Goal: Download file/media

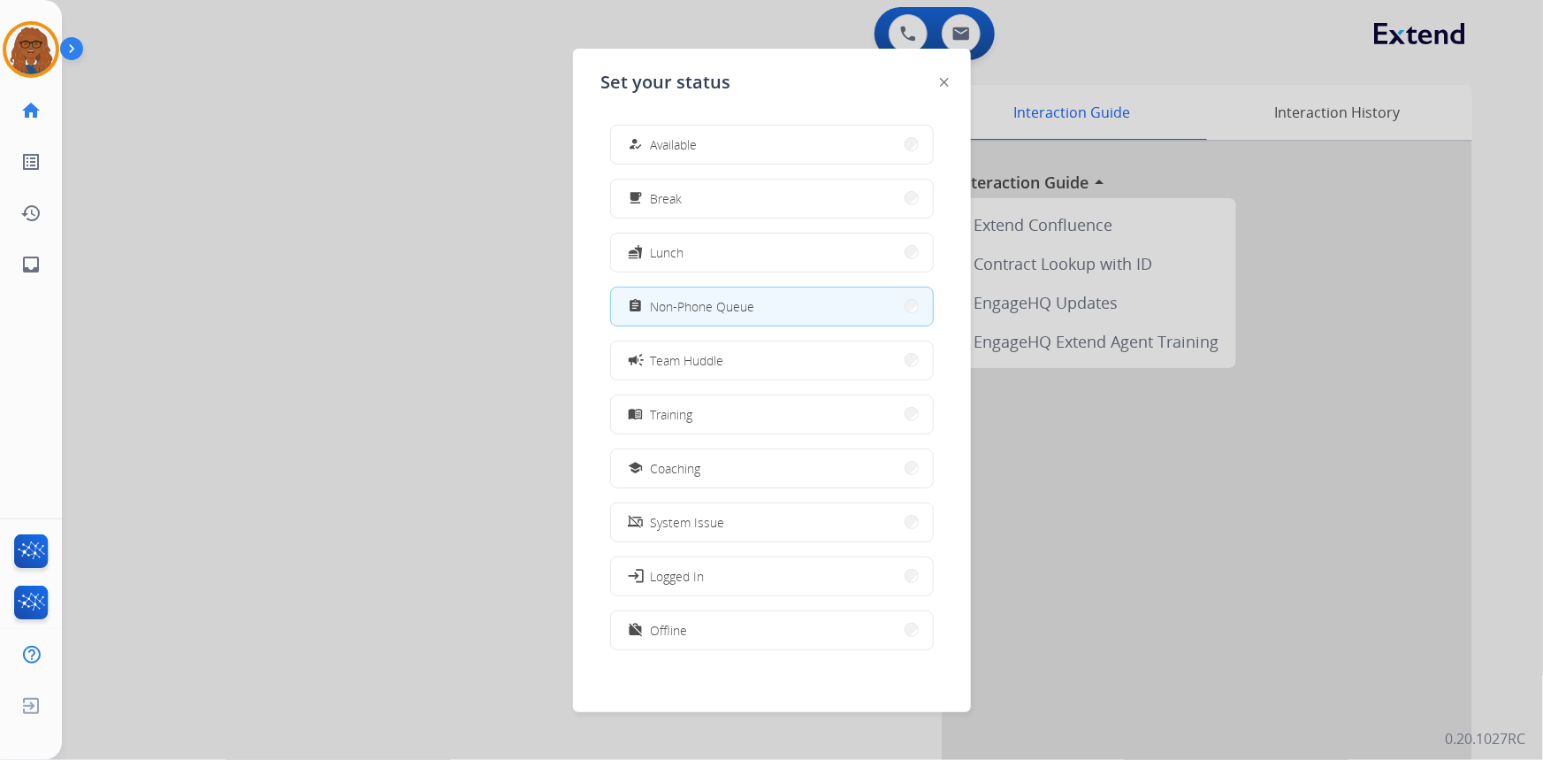
click at [477, 212] on div at bounding box center [771, 380] width 1543 height 760
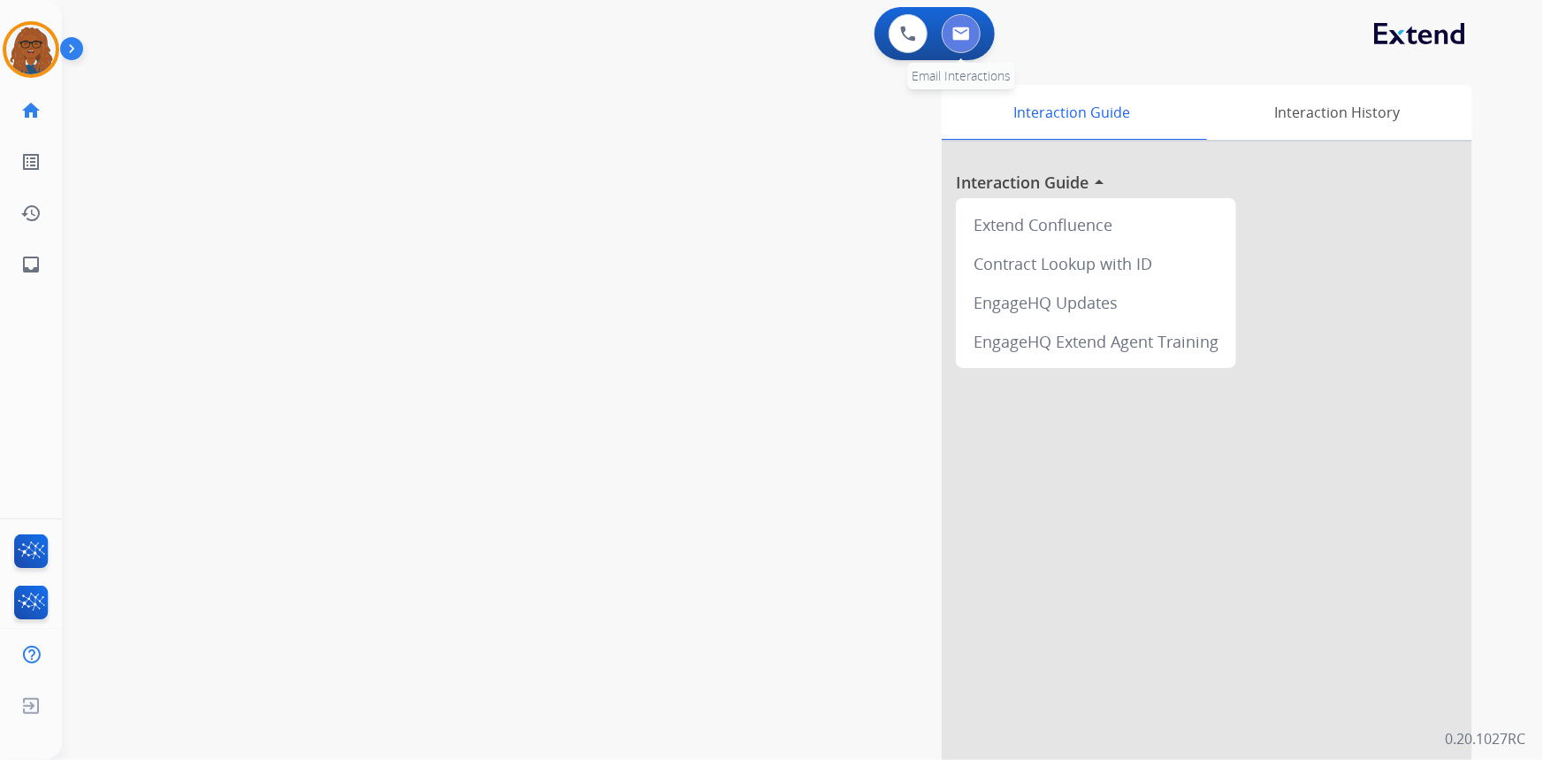
click at [960, 36] on img at bounding box center [961, 34] width 18 height 14
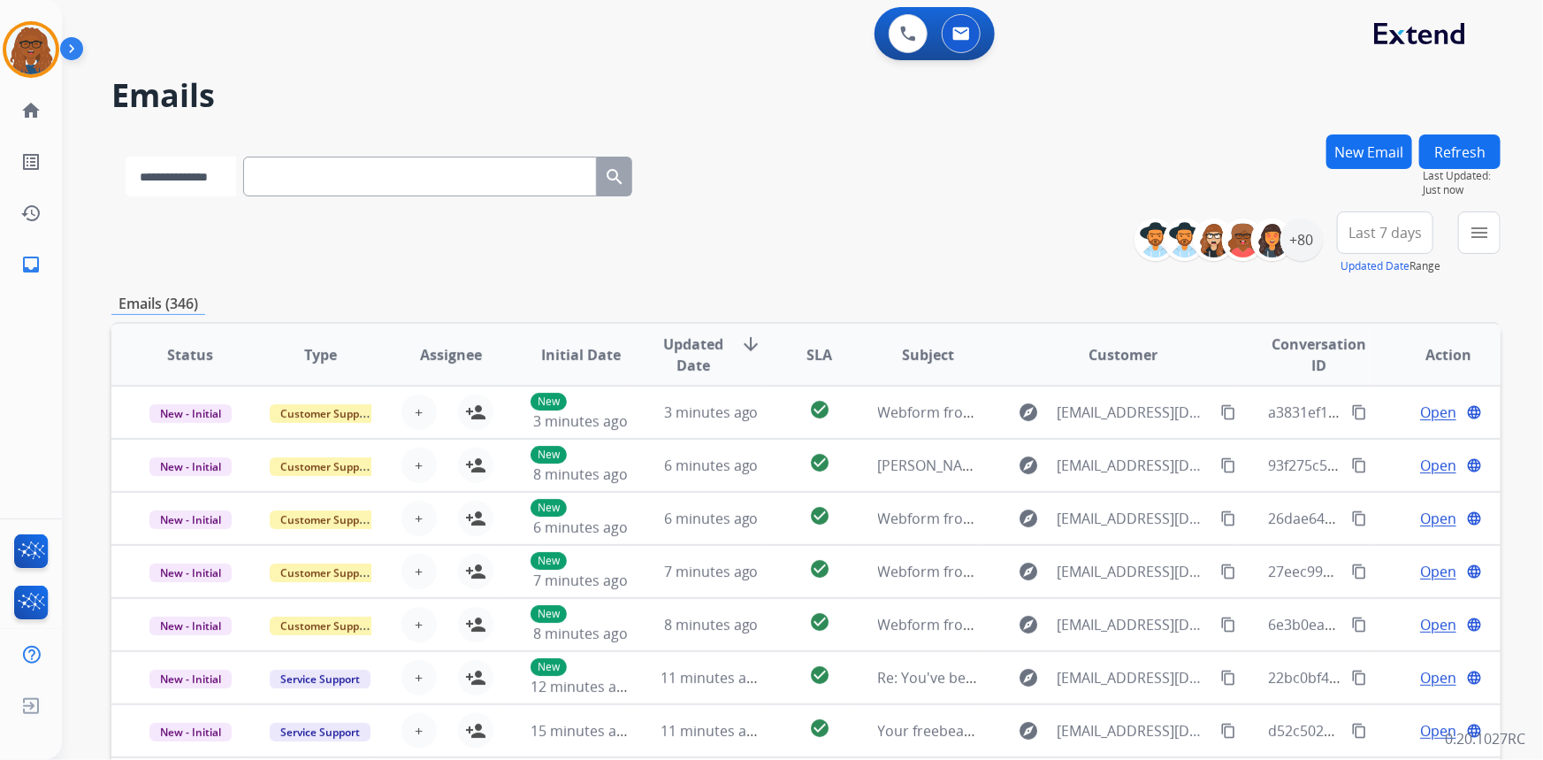
click at [210, 188] on select "**********" at bounding box center [181, 177] width 111 height 40
select select "**********"
click at [126, 157] on select "**********" at bounding box center [181, 177] width 111 height 40
drag, startPoint x: 260, startPoint y: 199, endPoint x: 286, endPoint y: 185, distance: 30.1
paste input "**********"
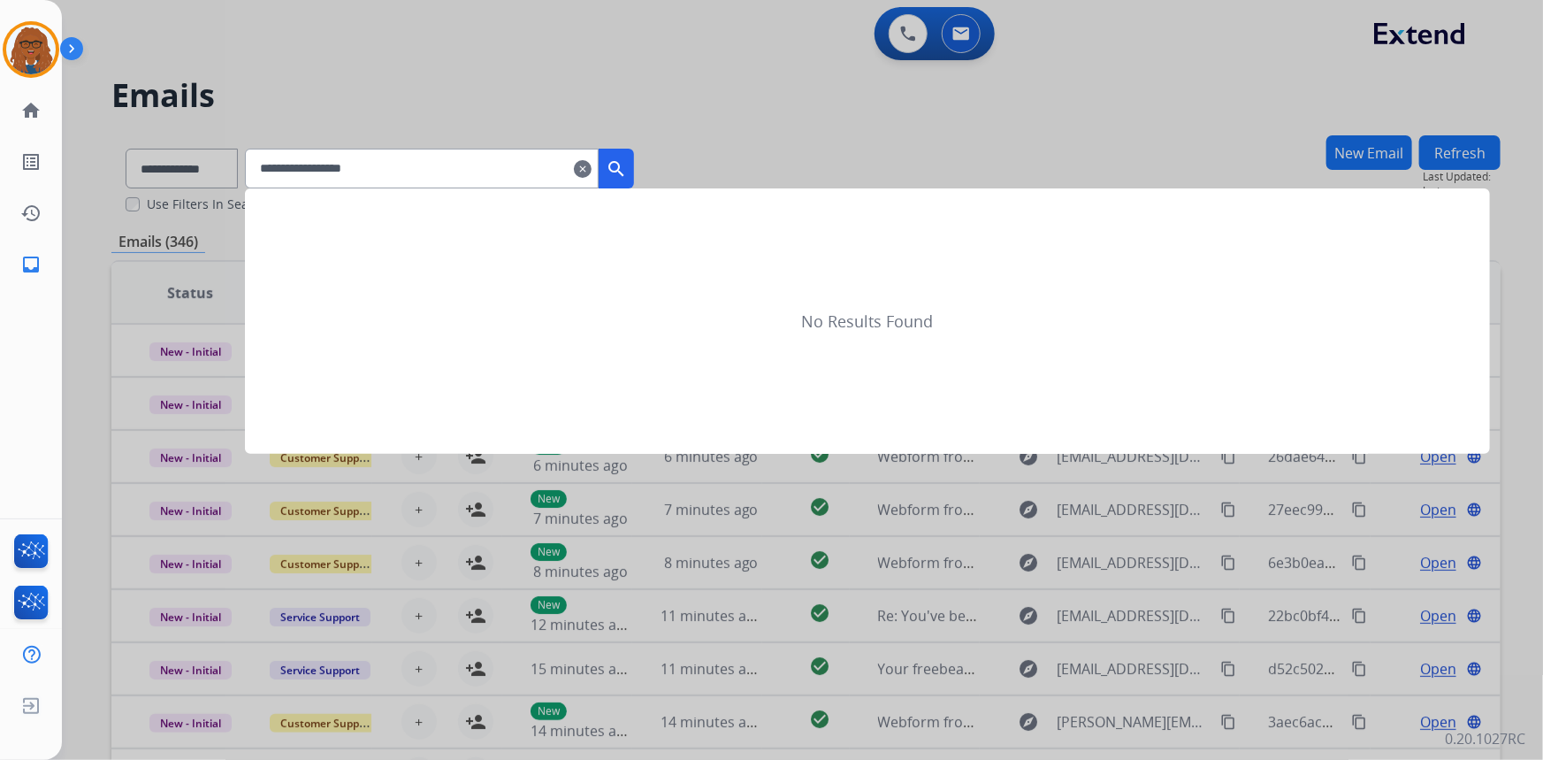
type input "**********"
click at [634, 169] on div "**********" at bounding box center [439, 169] width 389 height 40
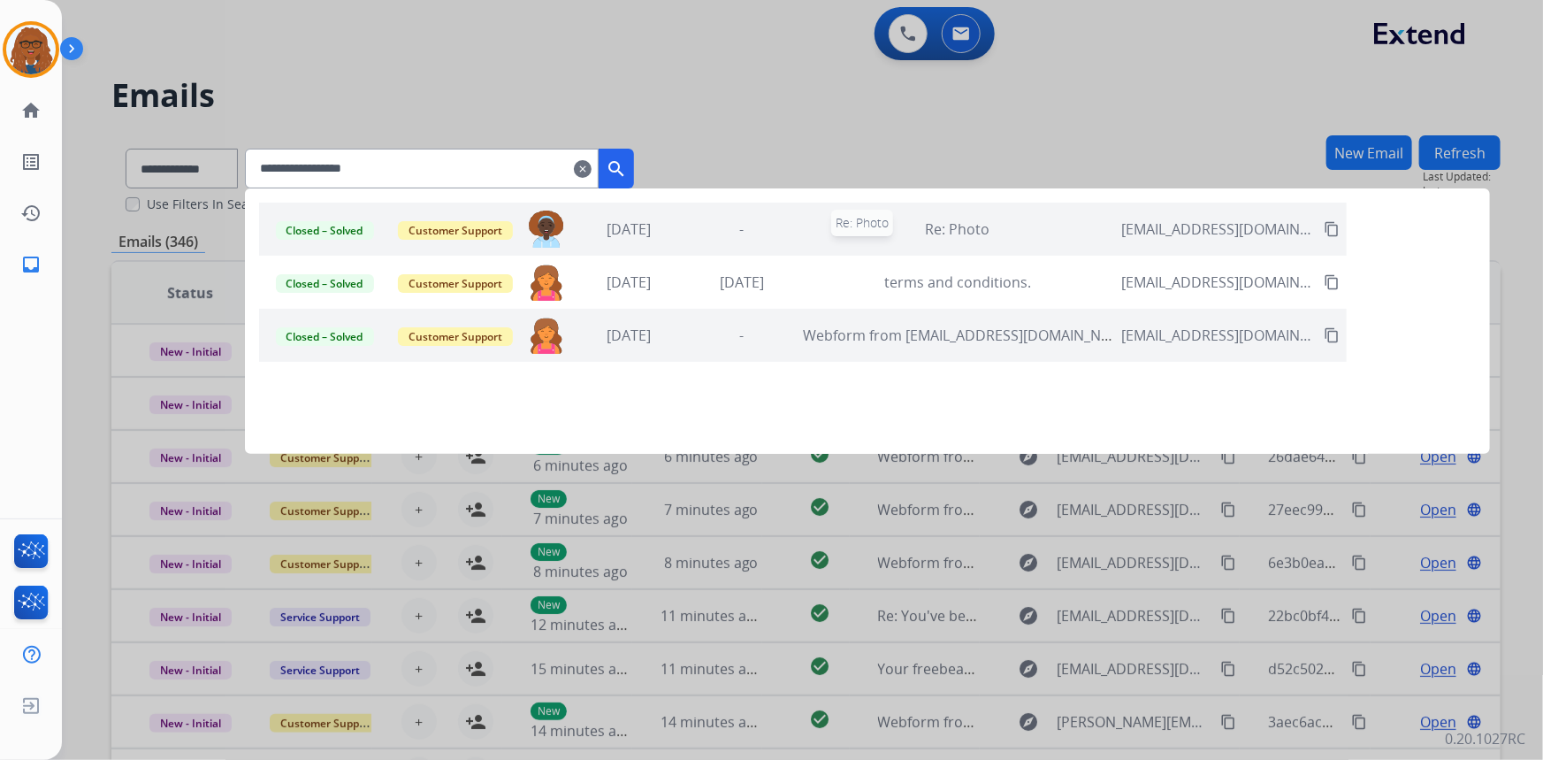
click at [869, 239] on div "Re: Photo" at bounding box center [957, 228] width 309 height 21
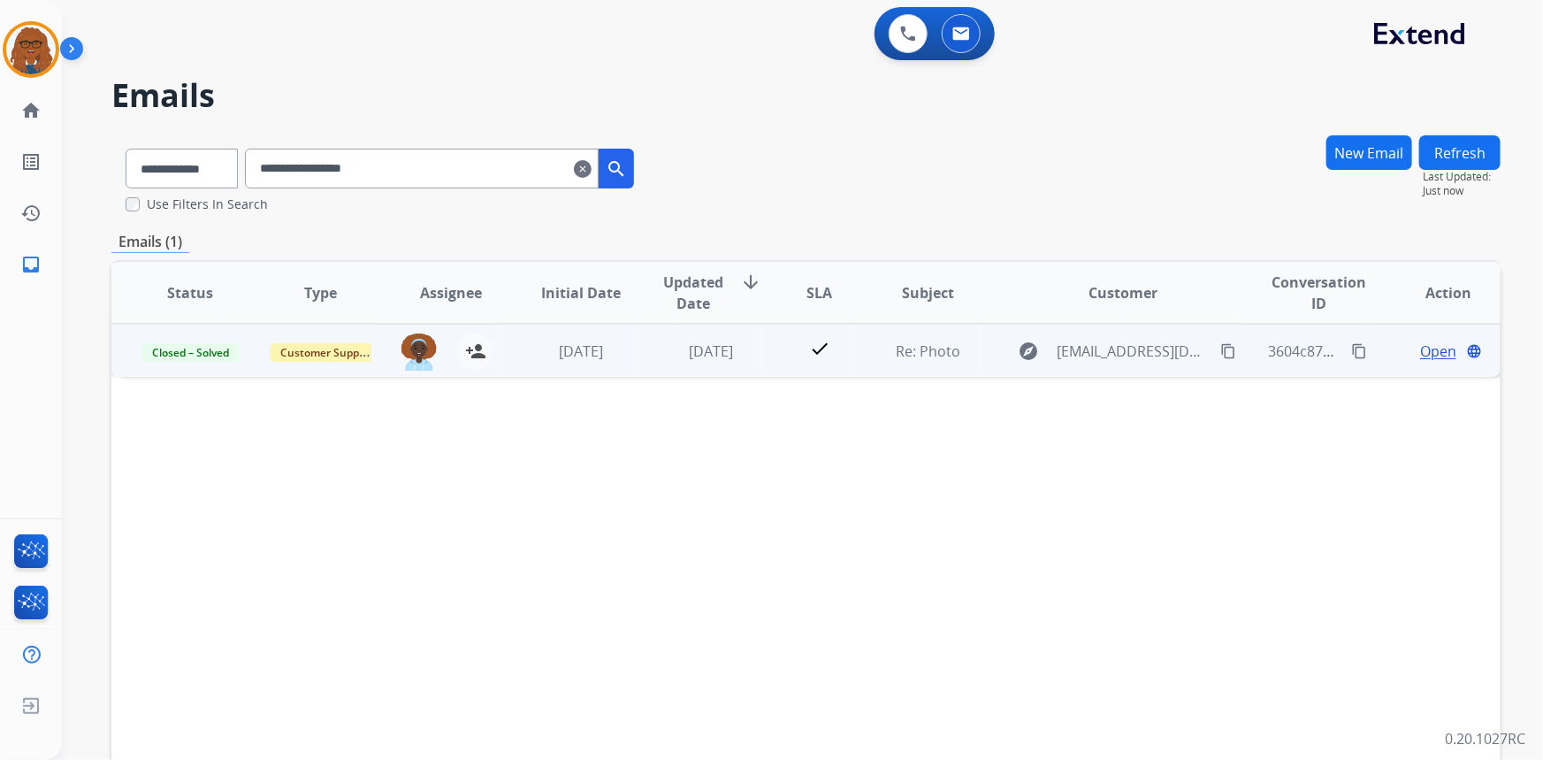
click at [1420, 355] on span "Open" at bounding box center [1438, 350] width 36 height 21
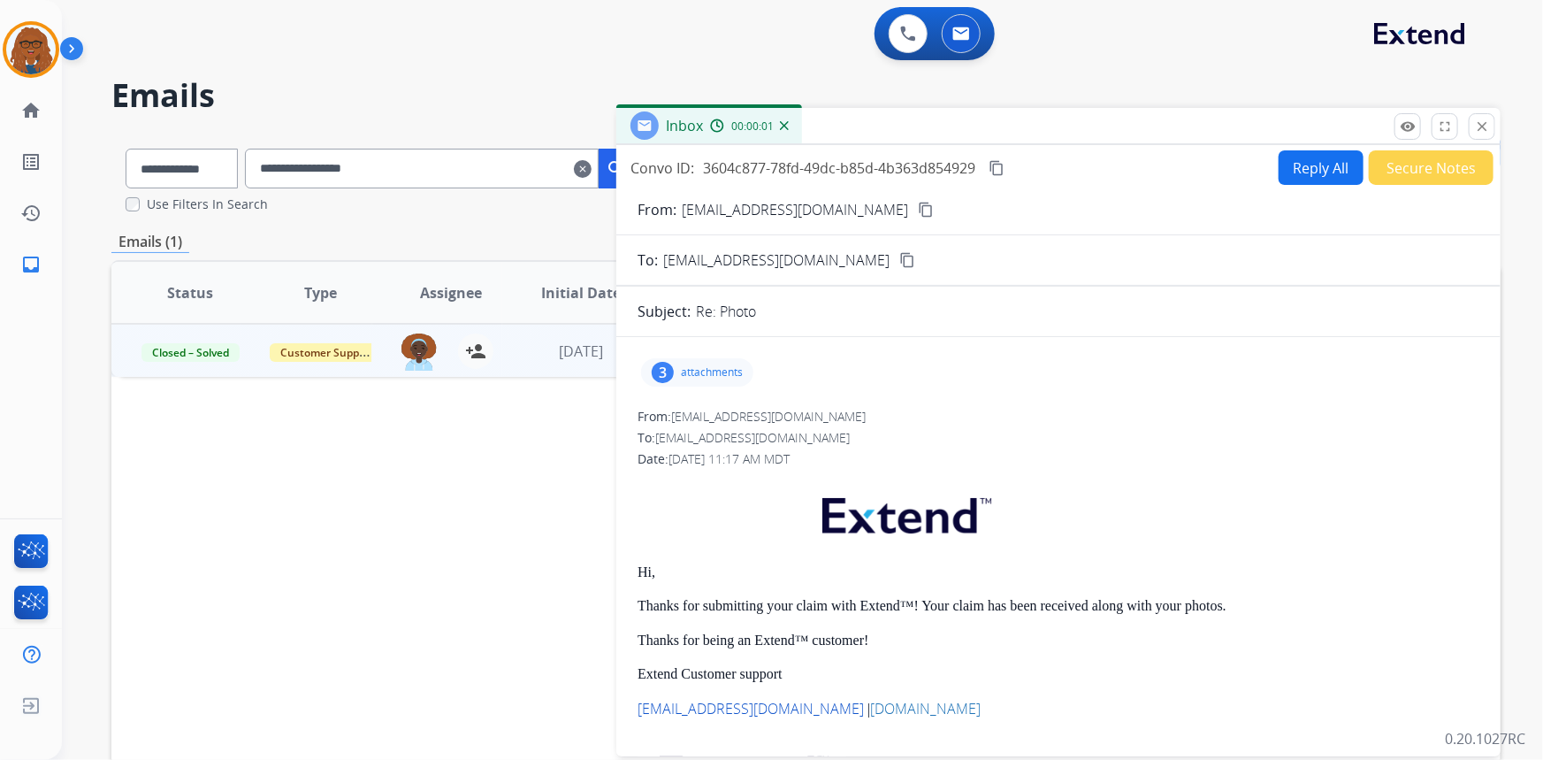
click at [722, 372] on p "attachments" at bounding box center [712, 372] width 62 height 14
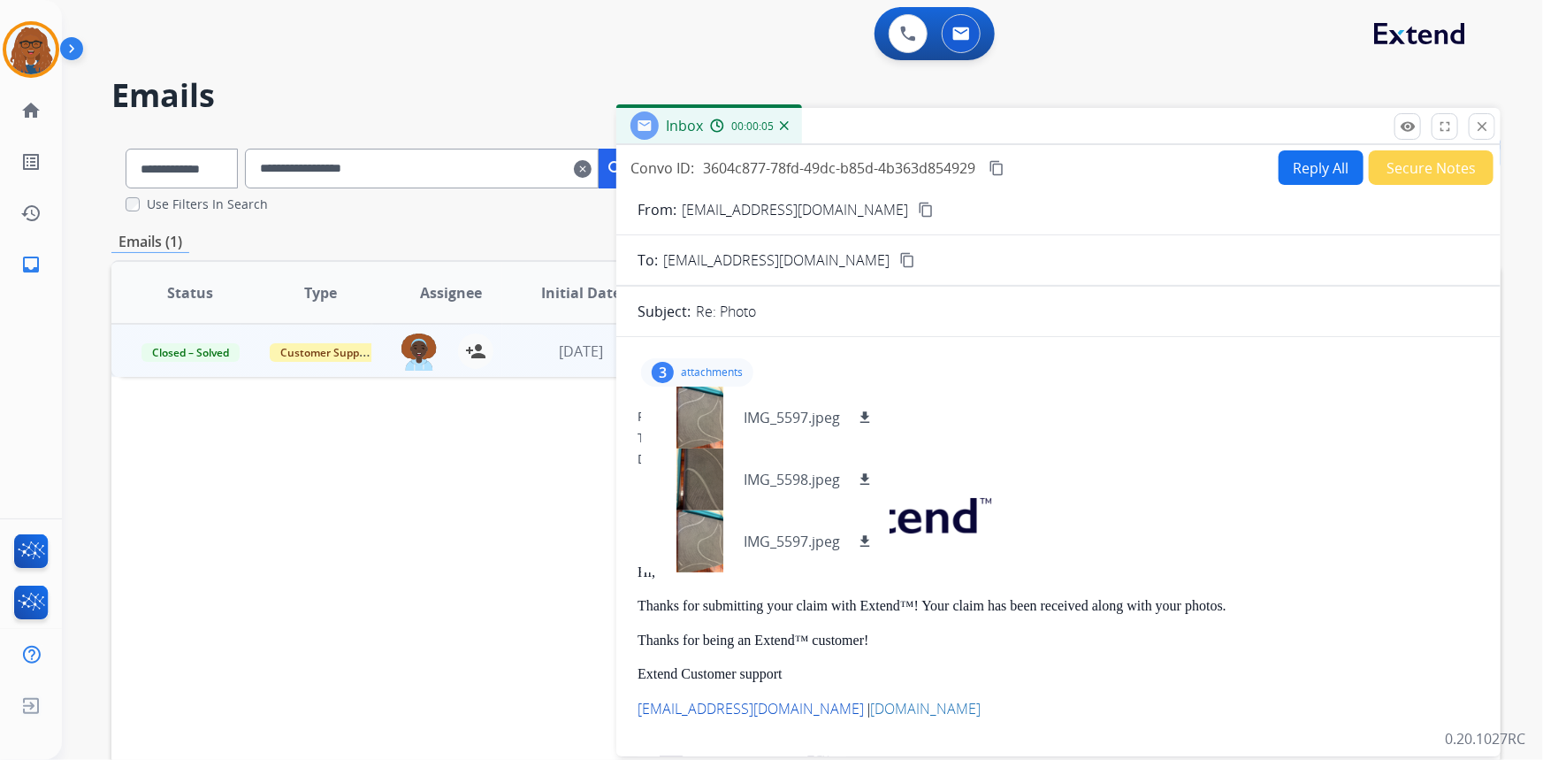
click at [727, 370] on p "attachments" at bounding box center [712, 372] width 62 height 14
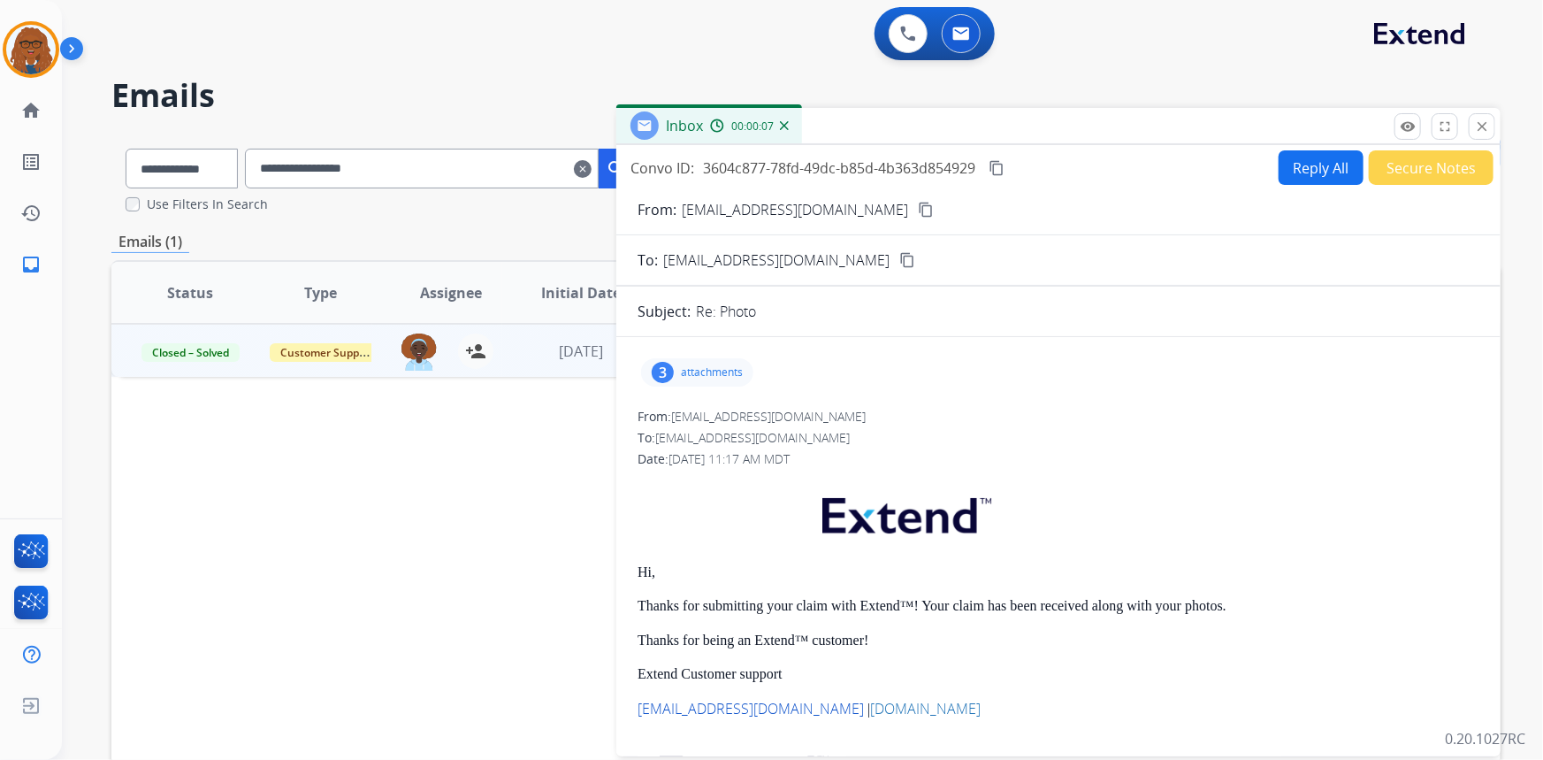
click at [713, 367] on p "attachments" at bounding box center [712, 372] width 62 height 14
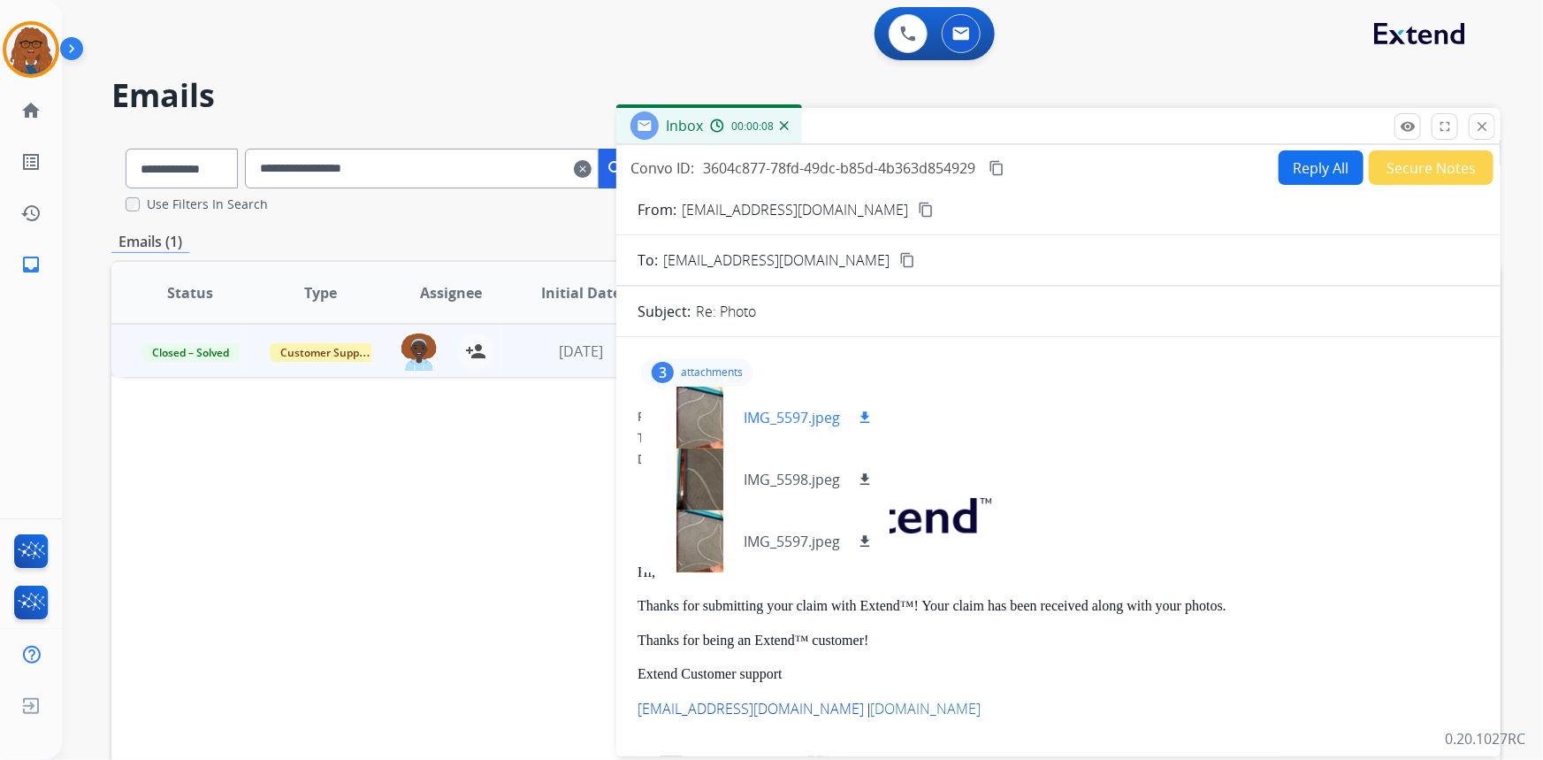
click at [709, 398] on div at bounding box center [699, 417] width 88 height 62
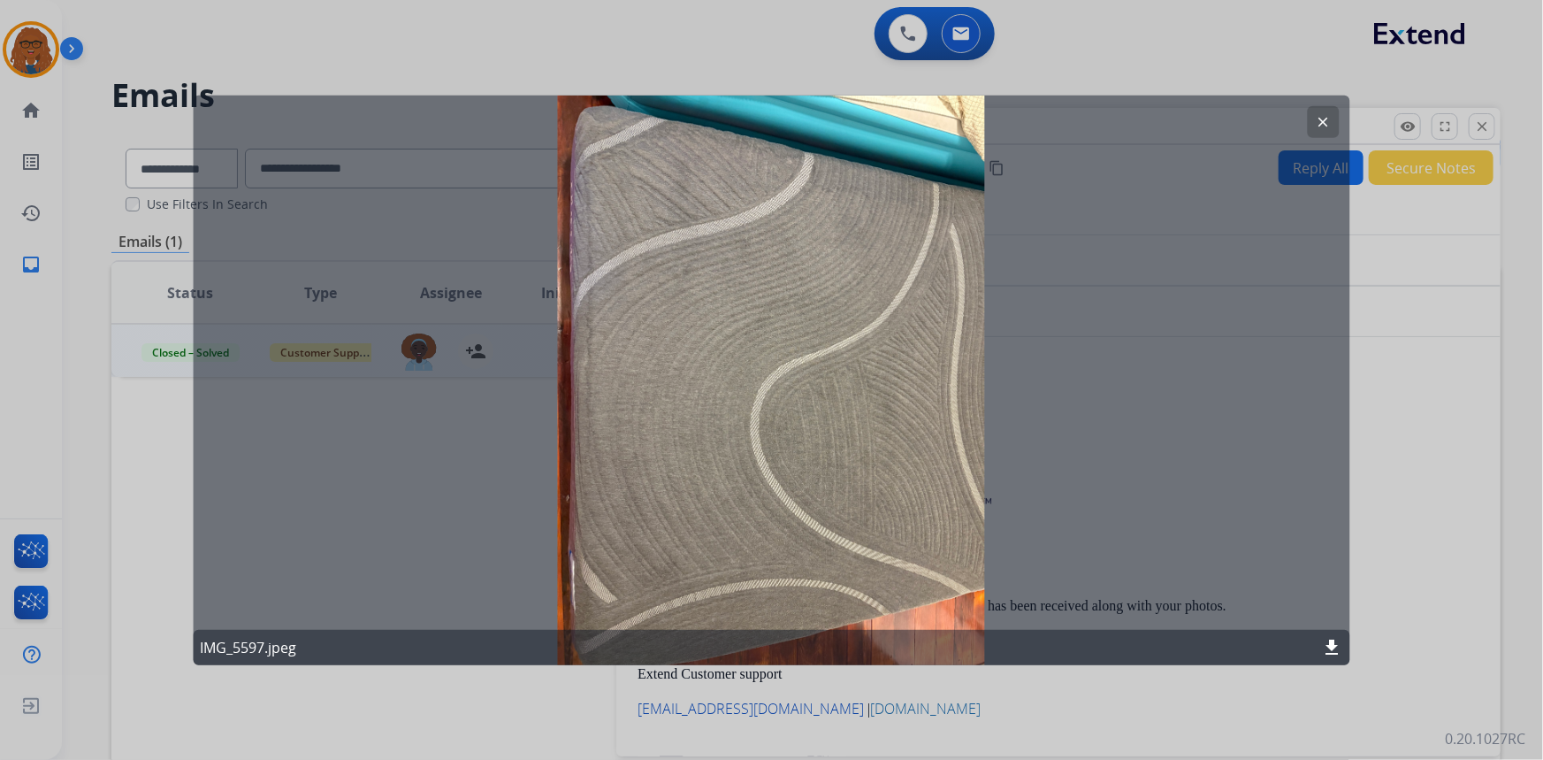
click at [1312, 124] on button "clear" at bounding box center [1324, 121] width 32 height 32
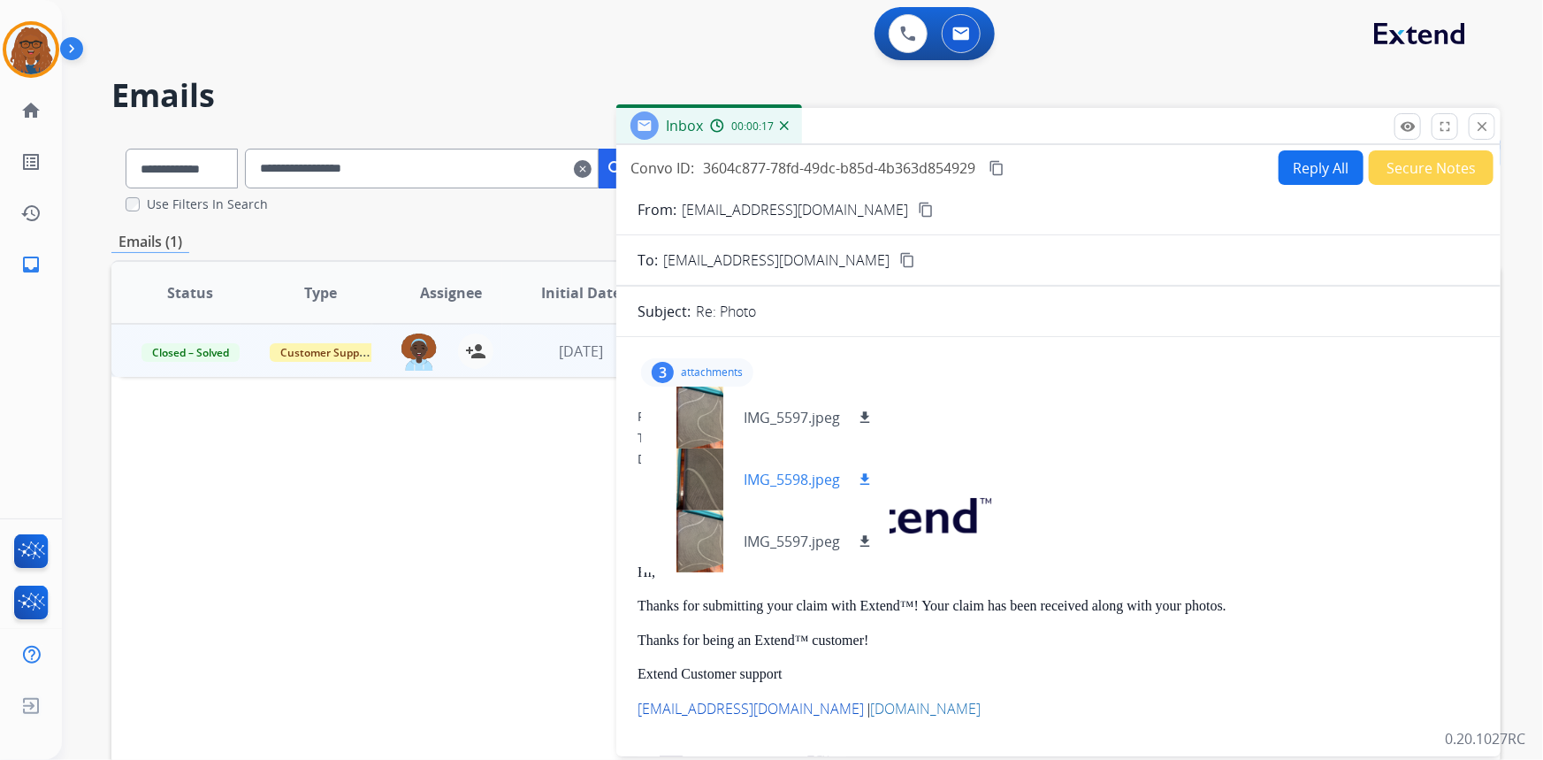
click at [720, 460] on div at bounding box center [699, 479] width 88 height 62
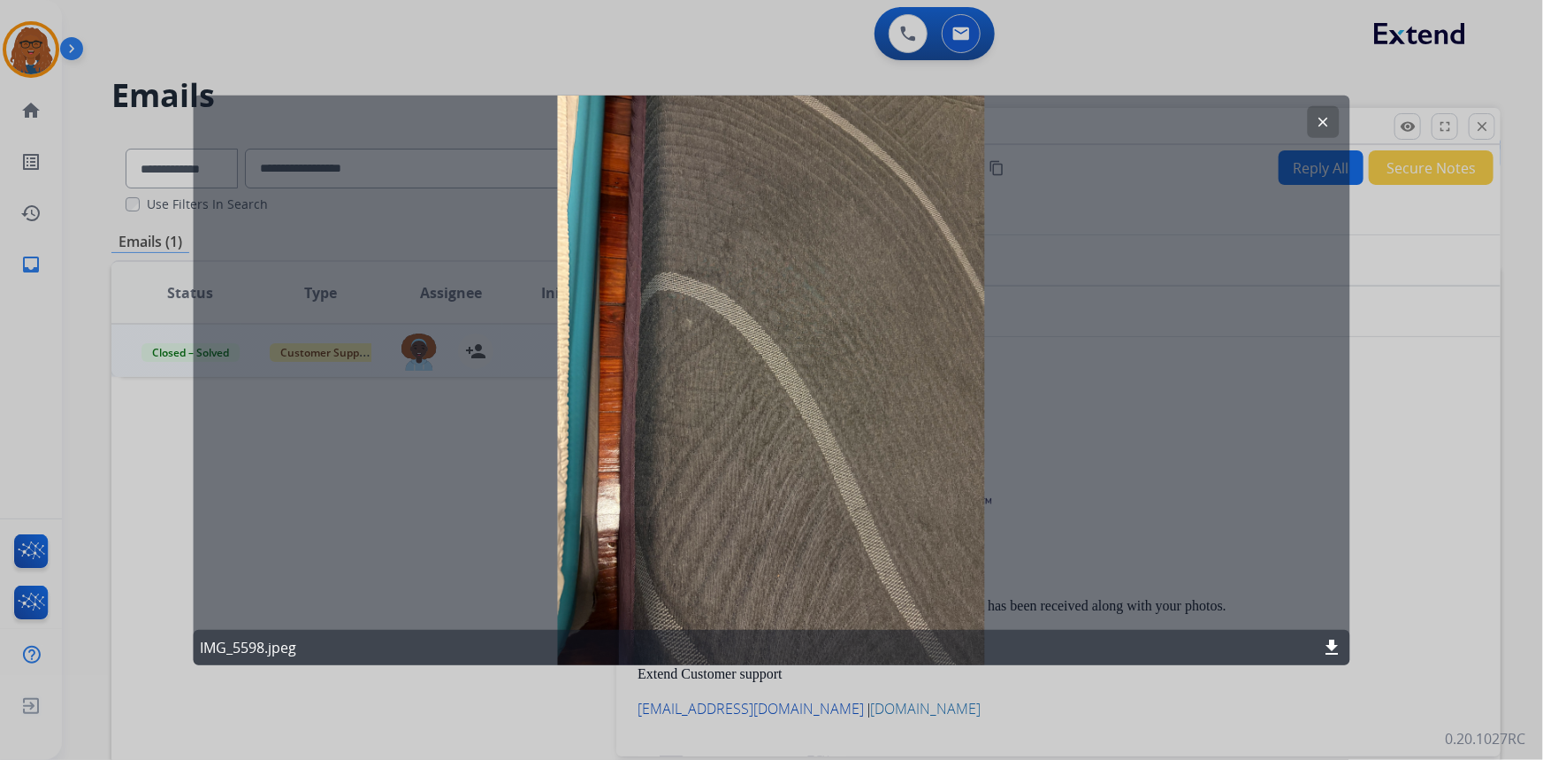
click at [1321, 116] on mat-icon "clear" at bounding box center [1324, 121] width 16 height 16
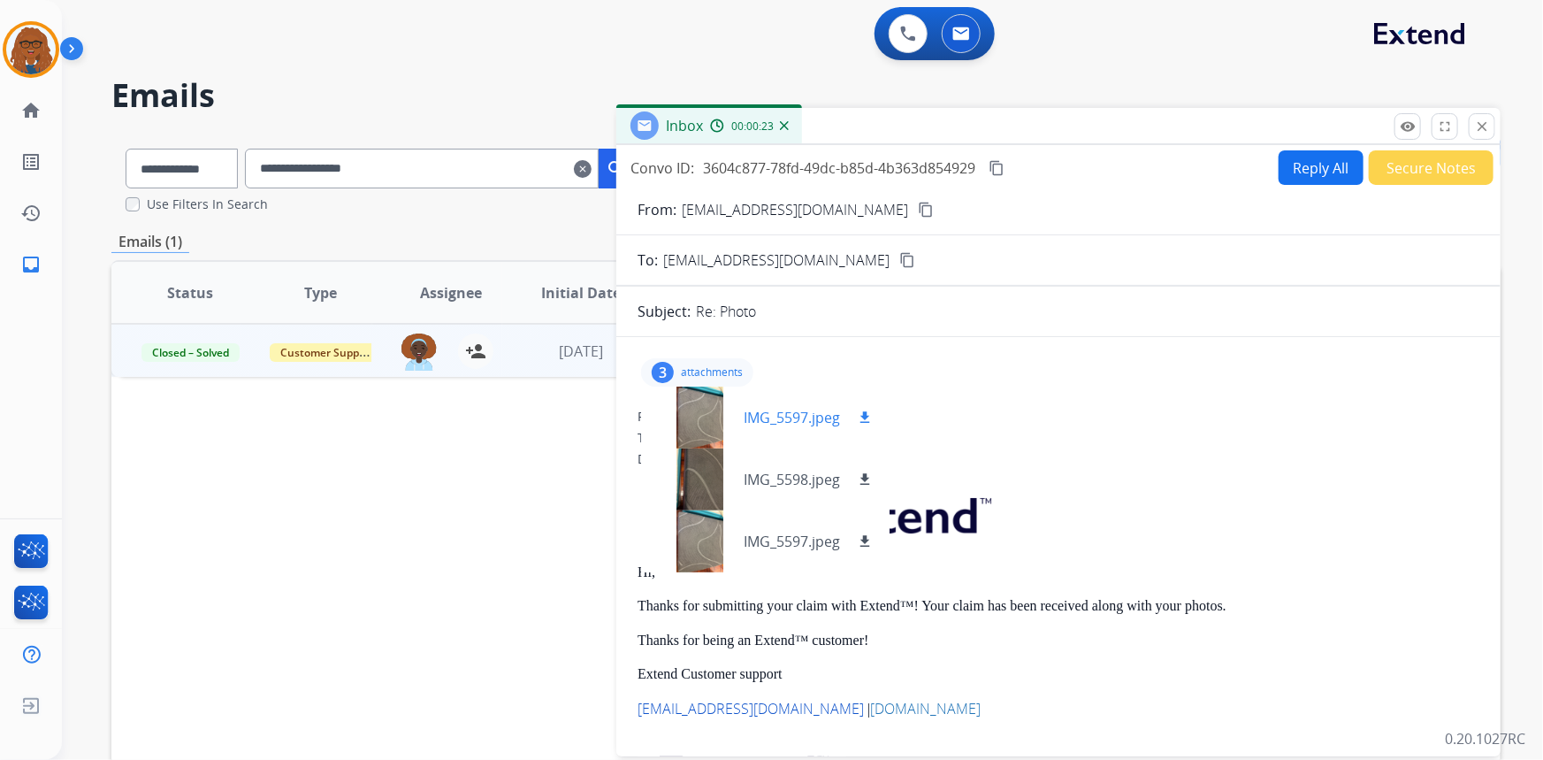
click at [859, 409] on mat-icon "download" at bounding box center [865, 417] width 16 height 16
click at [866, 477] on mat-icon "download" at bounding box center [865, 479] width 16 height 16
click at [714, 532] on div at bounding box center [699, 541] width 88 height 62
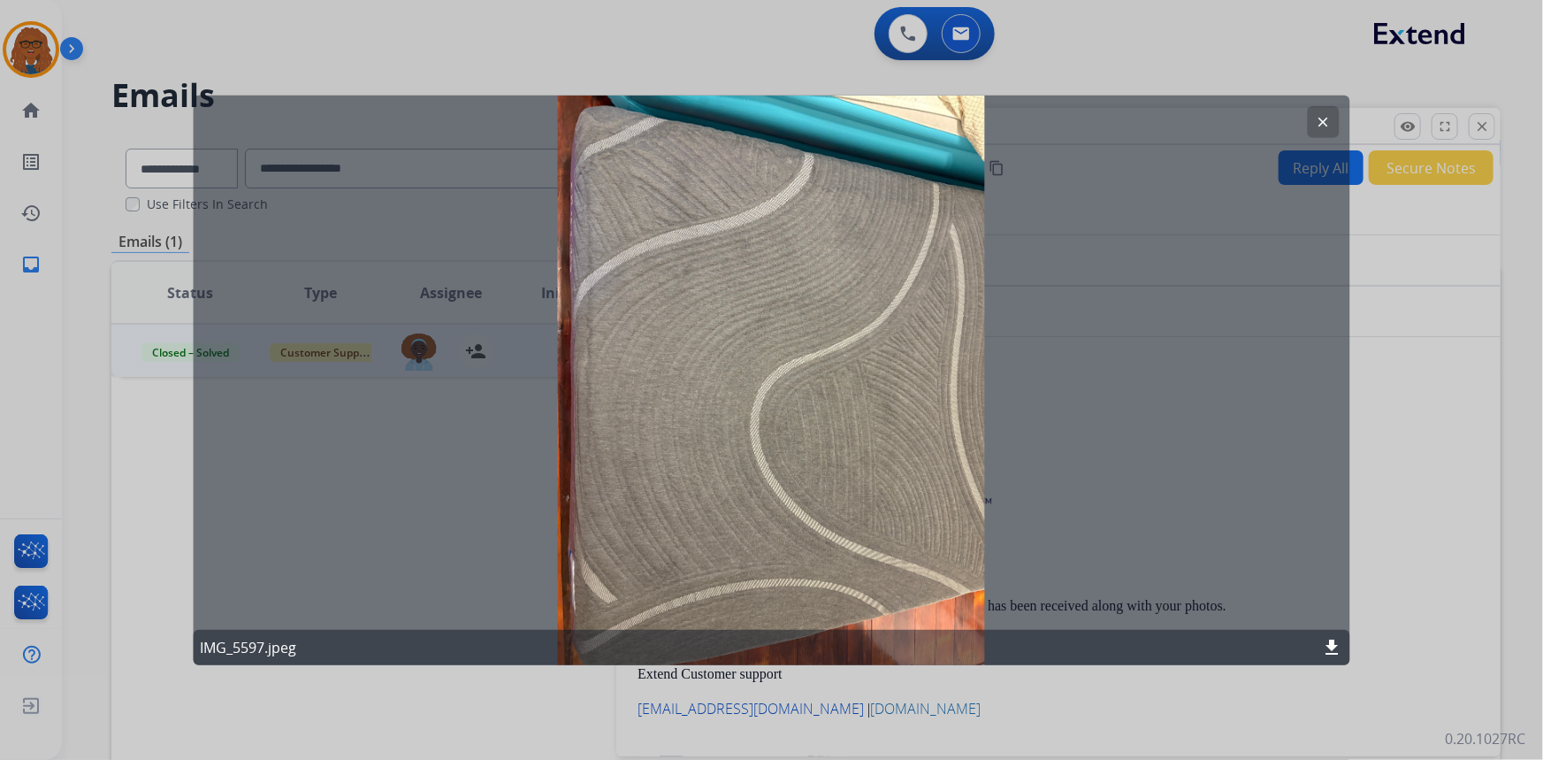
click at [1326, 649] on mat-icon "download" at bounding box center [1332, 647] width 21 height 21
drag, startPoint x: 1321, startPoint y: 115, endPoint x: 1220, endPoint y: 71, distance: 110.1
click at [1220, 71] on div "clear IMG_5597.jpeg download" at bounding box center [771, 380] width 1543 height 760
click at [1318, 116] on button "clear" at bounding box center [1324, 121] width 32 height 32
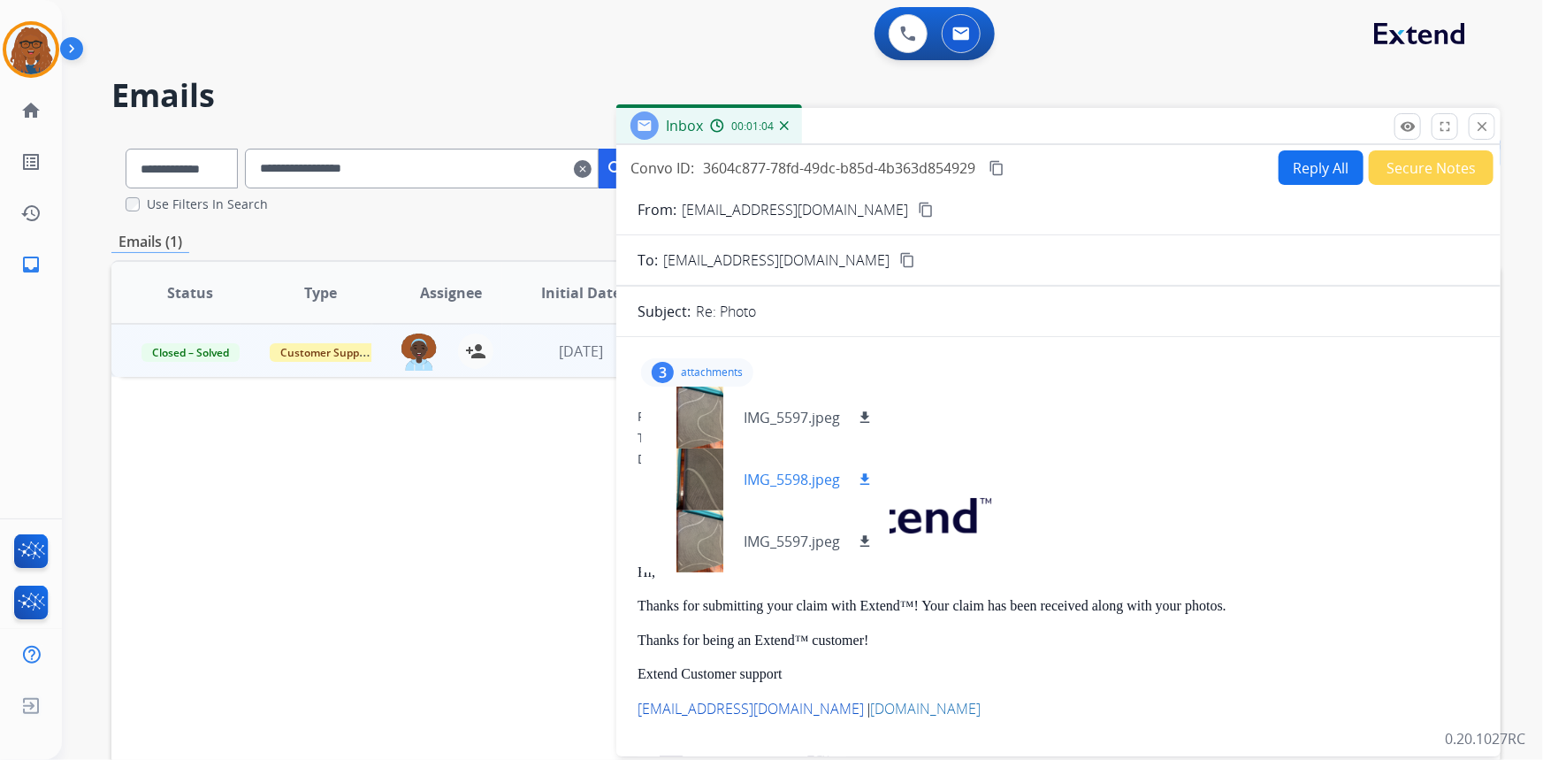
click at [708, 475] on div at bounding box center [699, 479] width 88 height 62
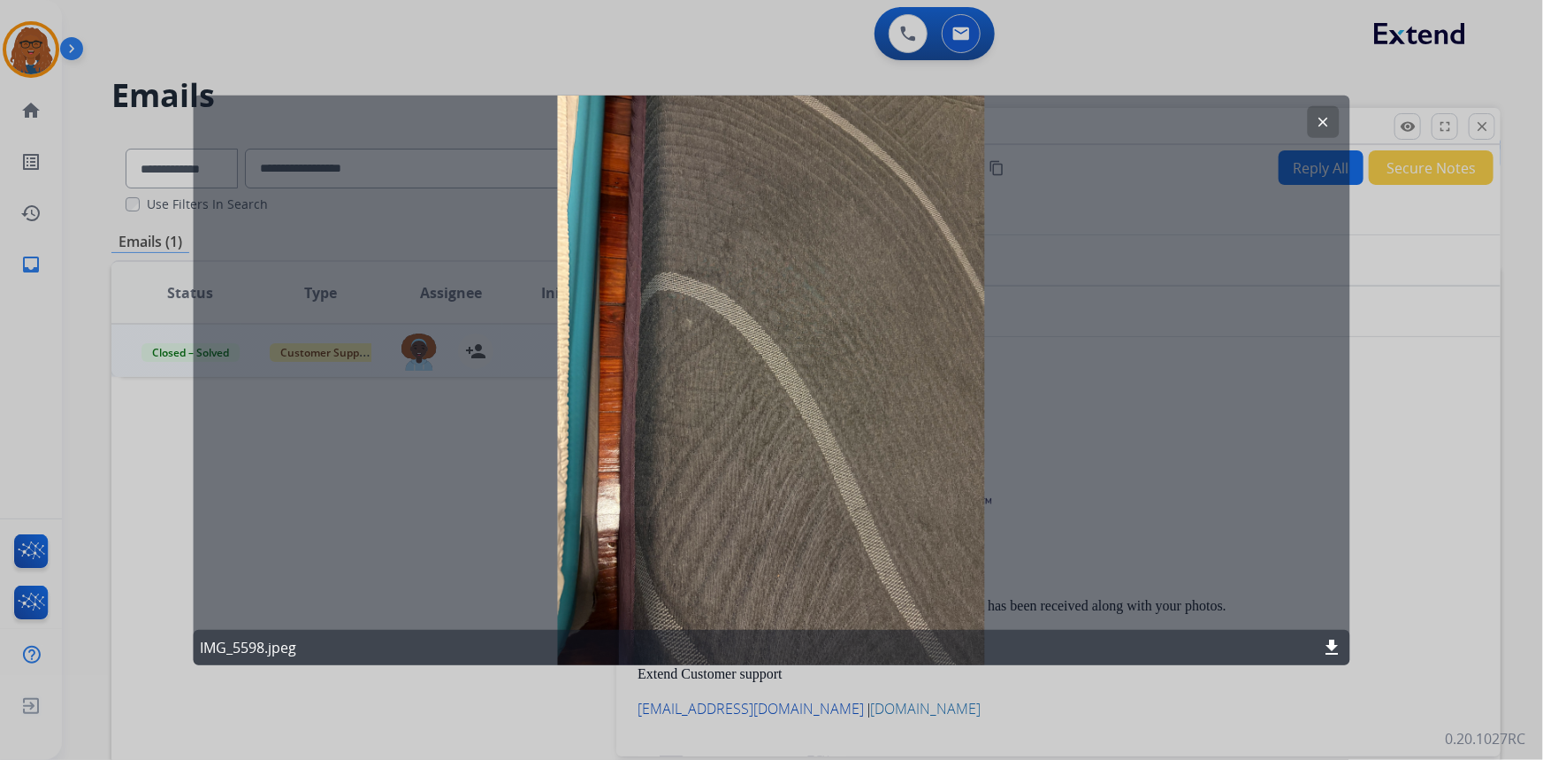
click at [1324, 125] on mat-icon "clear" at bounding box center [1324, 121] width 16 height 16
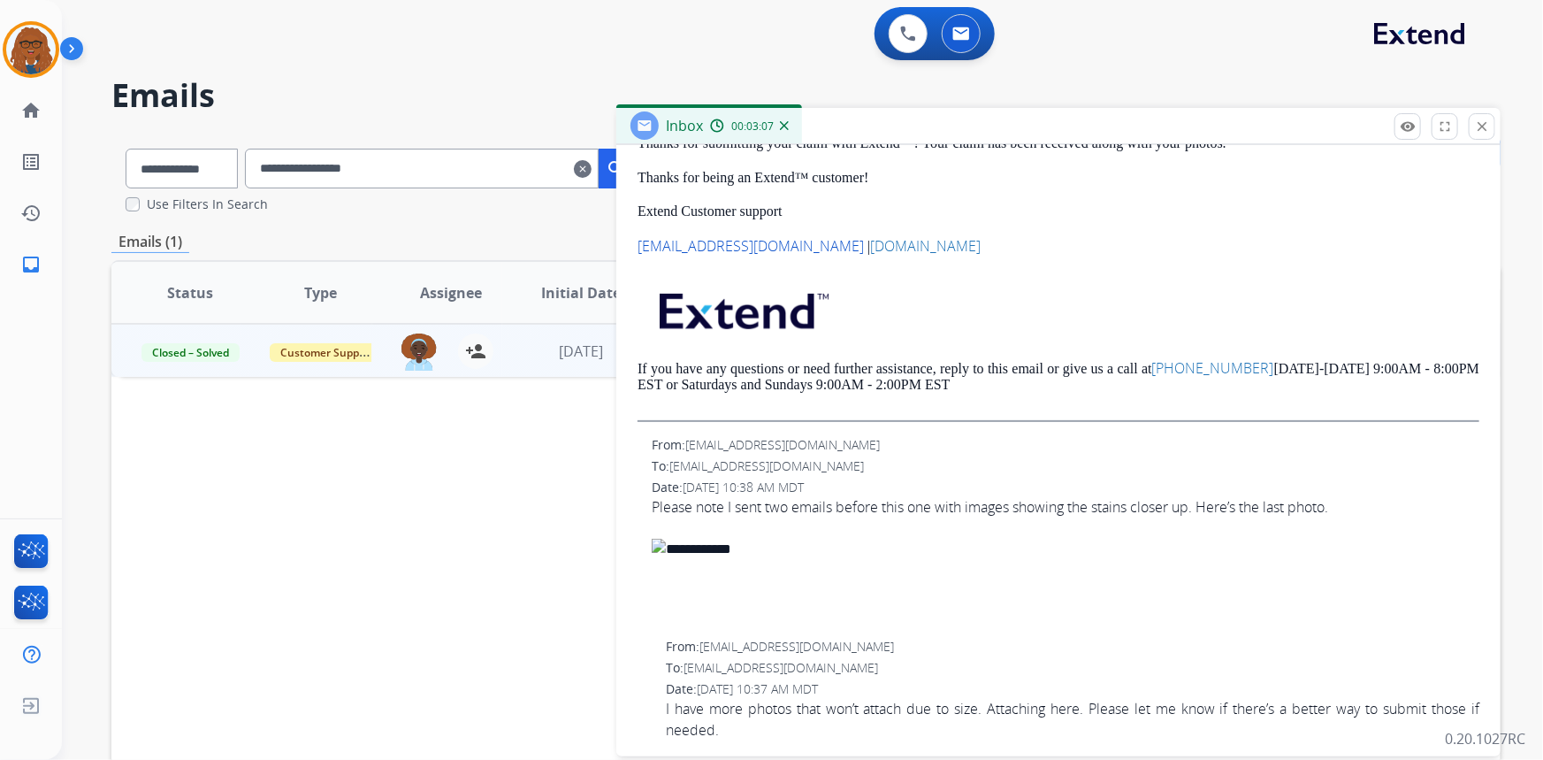
scroll to position [240, 0]
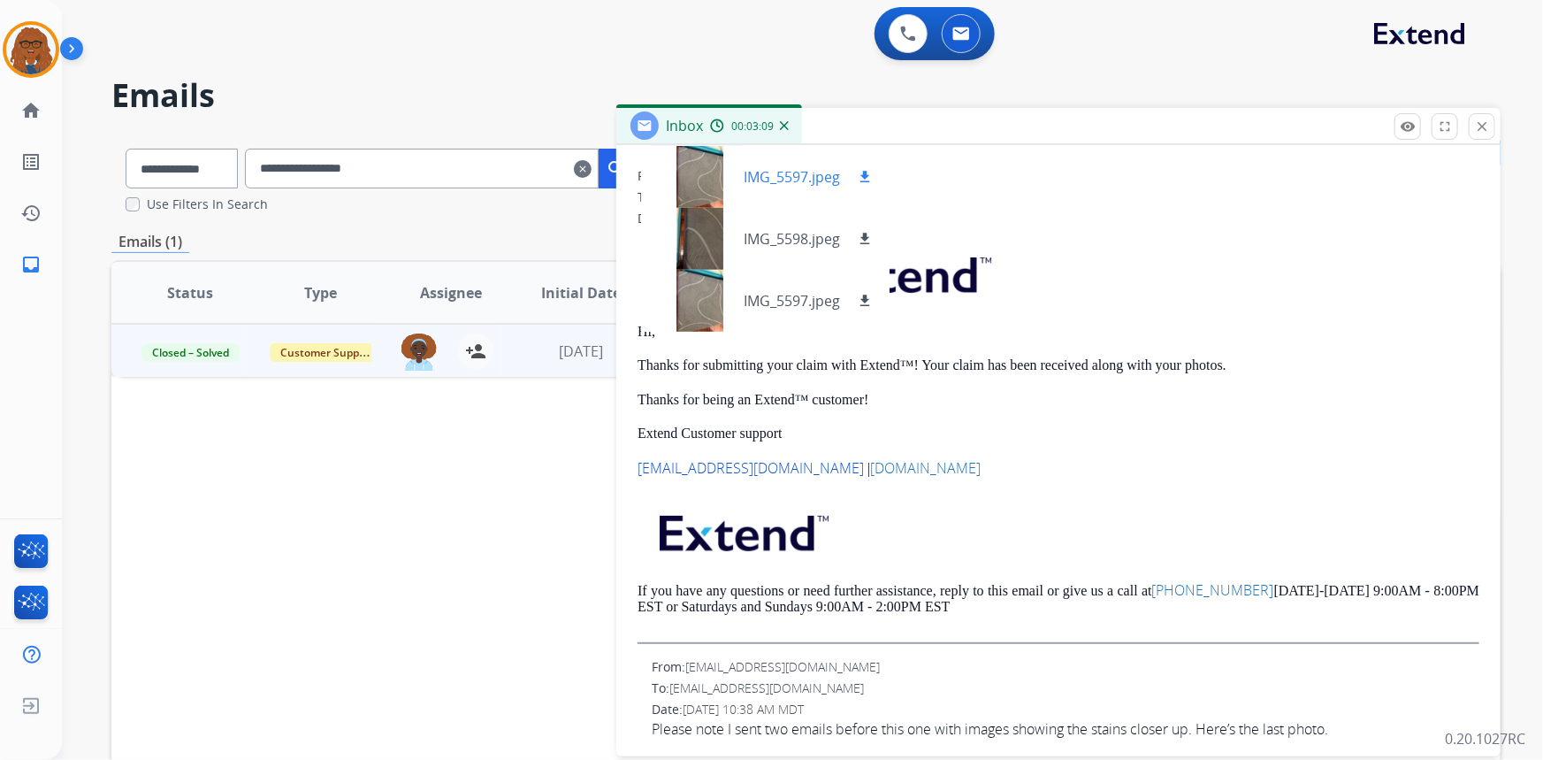
click at [862, 175] on mat-icon "download" at bounding box center [865, 177] width 16 height 16
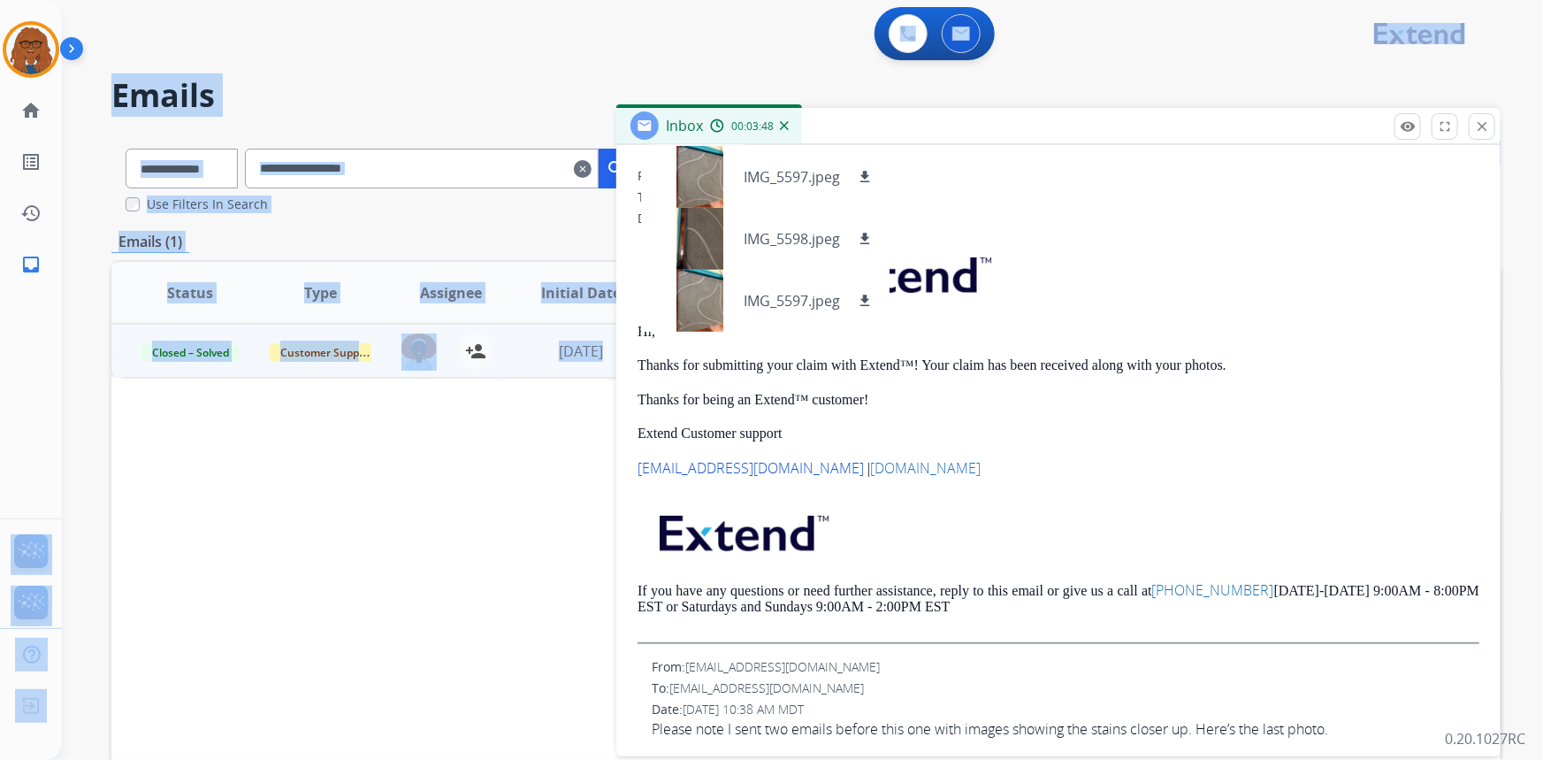
drag, startPoint x: 706, startPoint y: 182, endPoint x: -1426, endPoint y: 630, distance: 2179.1
click at [0, 630] on html "**********" at bounding box center [771, 380] width 1543 height 760
click at [345, 601] on div "Status Type Assignee Initial Date Updated Date arrow_downward SLA Subject Custo…" at bounding box center [805, 556] width 1389 height 592
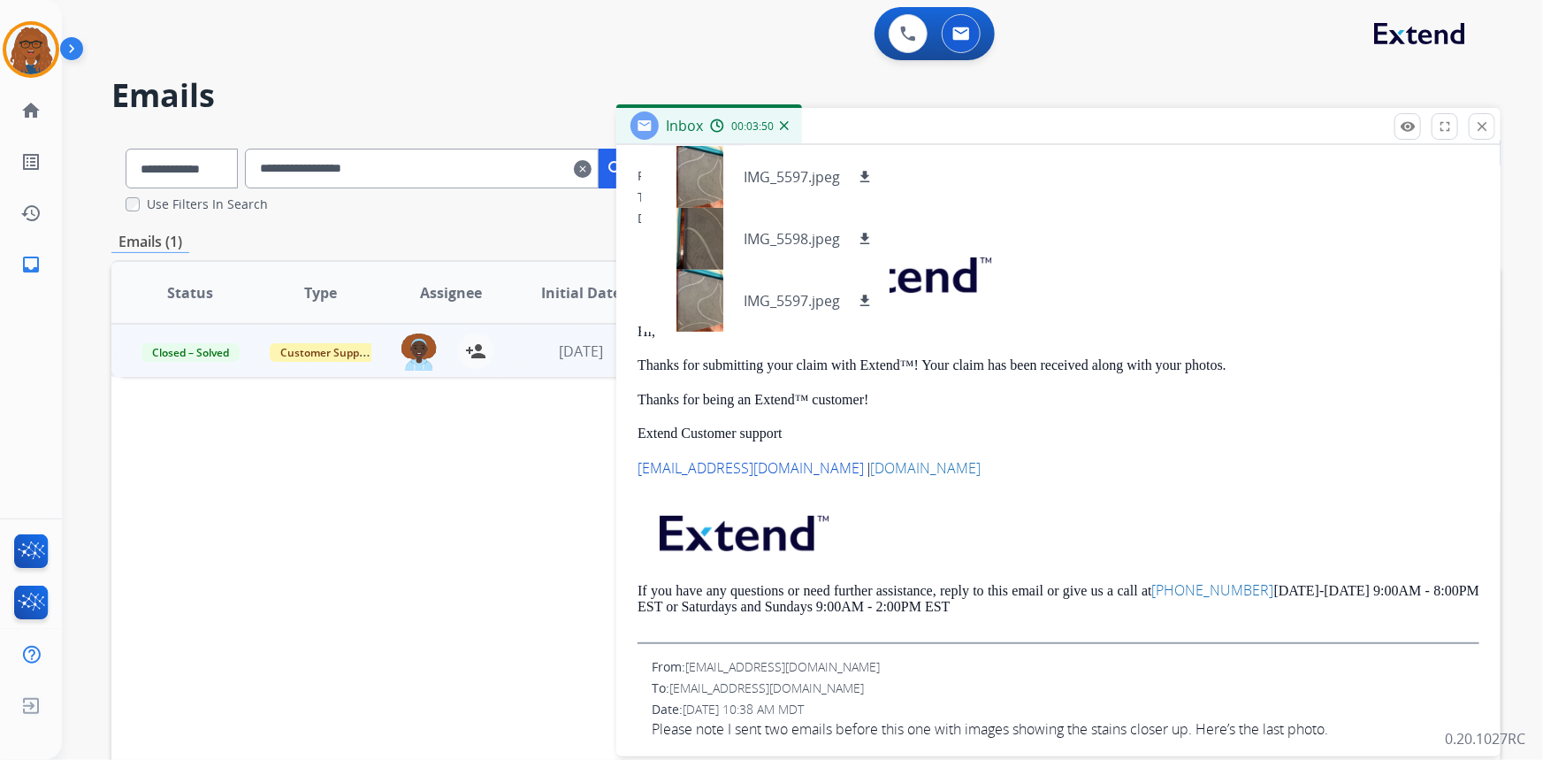
drag, startPoint x: 998, startPoint y: 193, endPoint x: 984, endPoint y: 194, distance: 14.2
click at [998, 194] on div "To: [EMAIL_ADDRESS][DOMAIN_NAME]" at bounding box center [1059, 197] width 842 height 18
drag, startPoint x: 708, startPoint y: 175, endPoint x: 755, endPoint y: 194, distance: 50.4
click at [755, 194] on div "IMG_5597.jpeg download" at bounding box center [765, 177] width 248 height 62
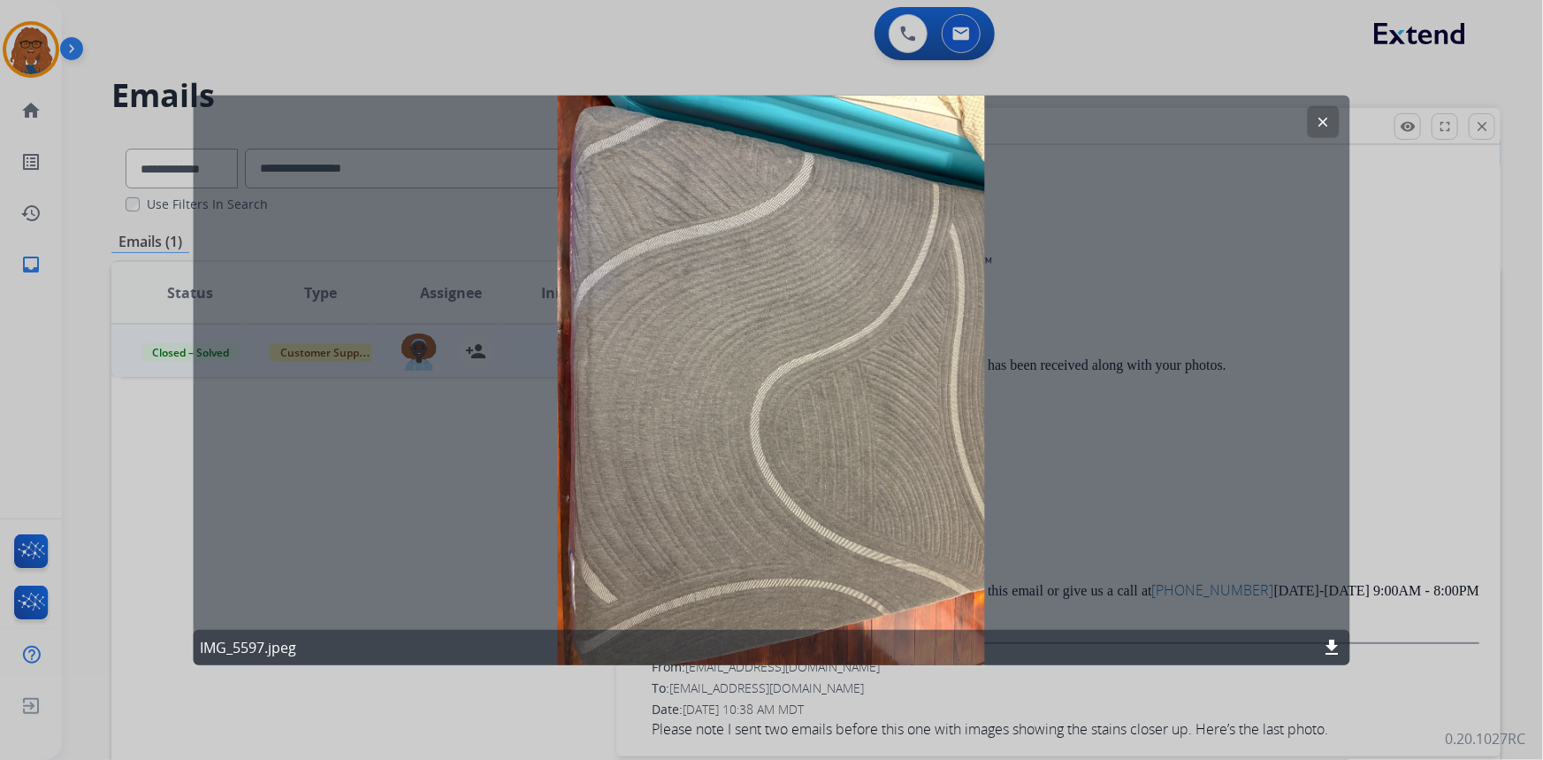
click at [1217, 21] on div at bounding box center [771, 380] width 1543 height 760
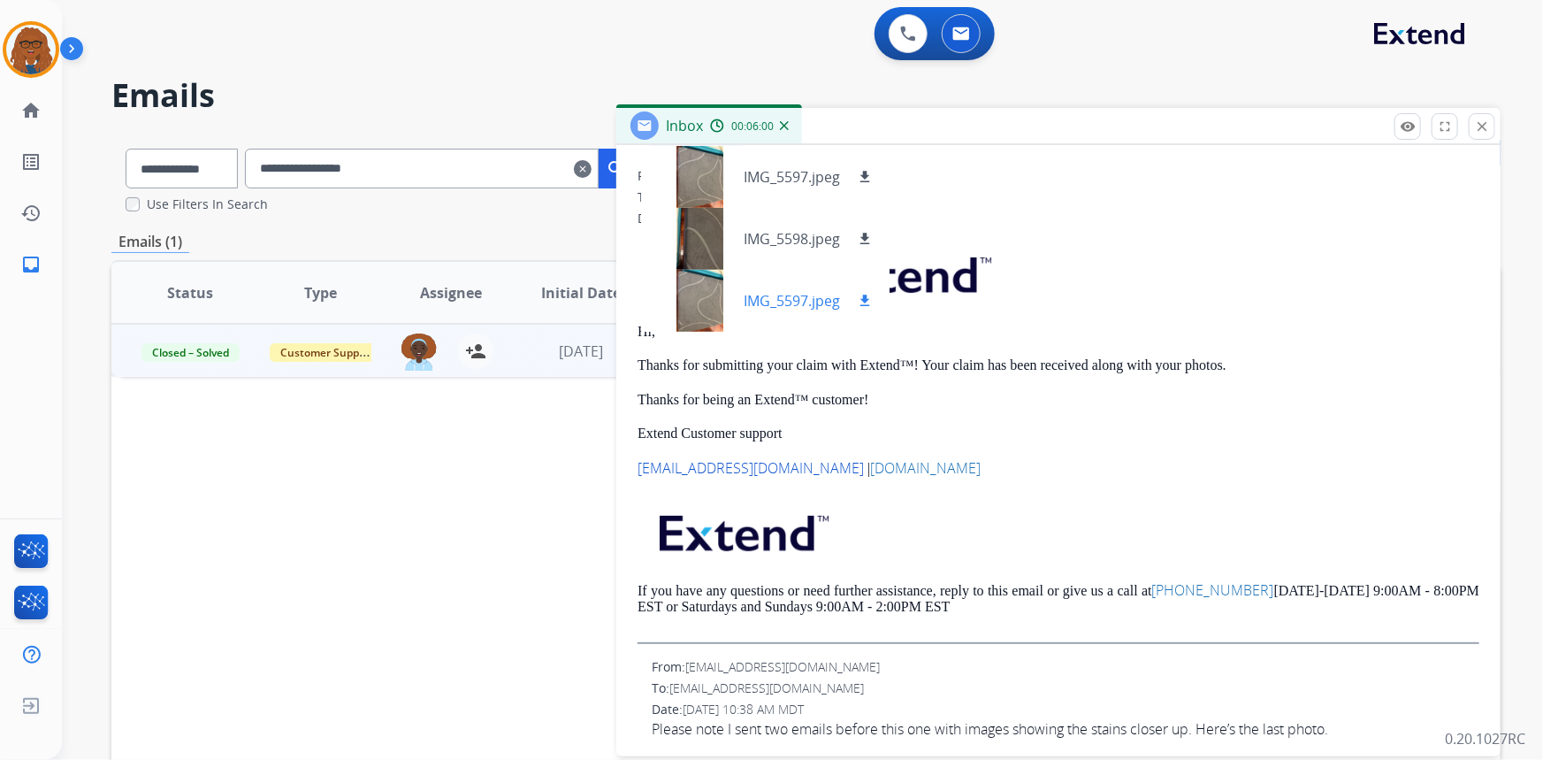
click at [859, 295] on mat-icon "download" at bounding box center [865, 301] width 16 height 16
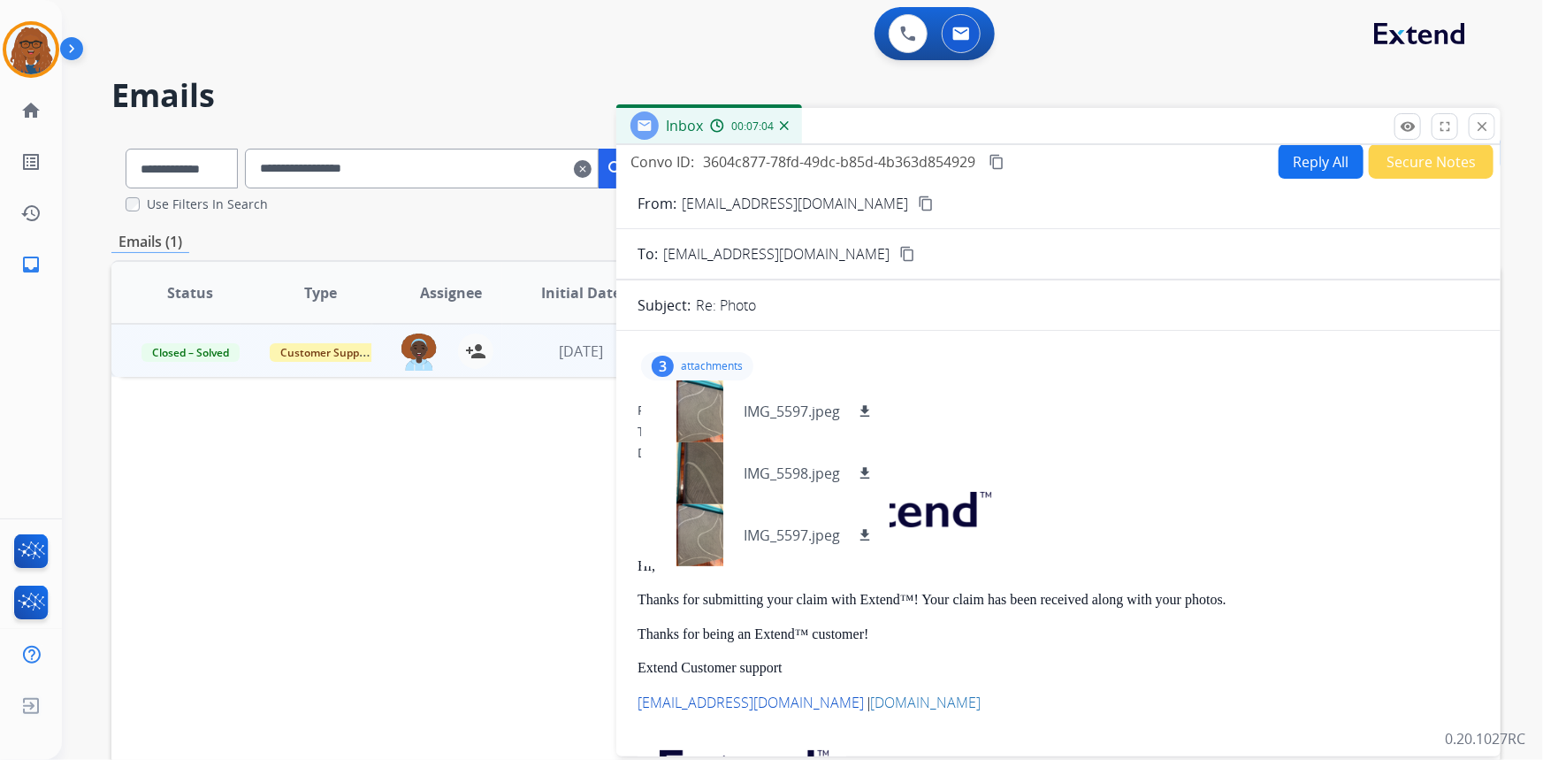
scroll to position [0, 0]
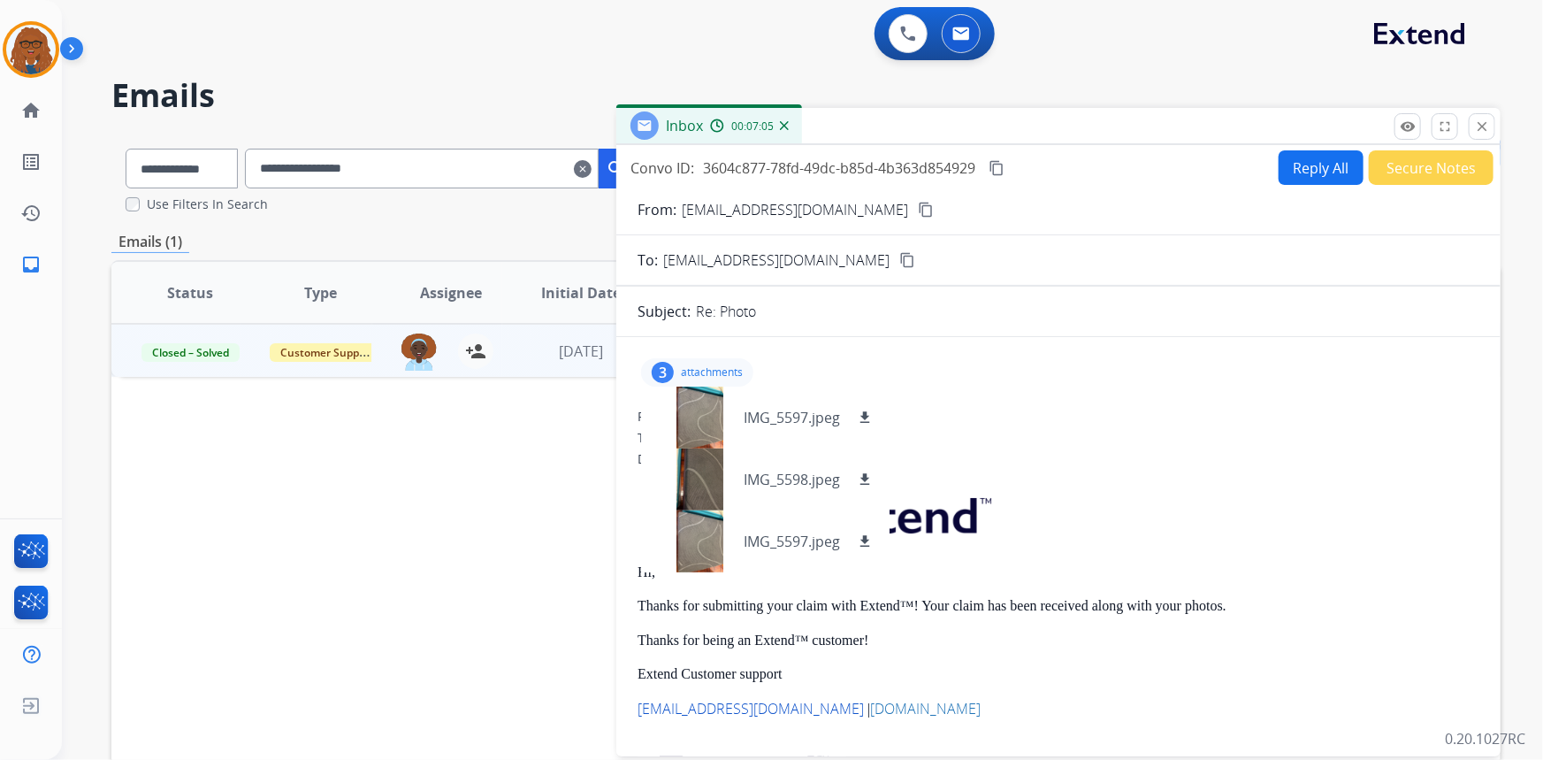
click at [1482, 126] on mat-icon "close" at bounding box center [1482, 126] width 16 height 16
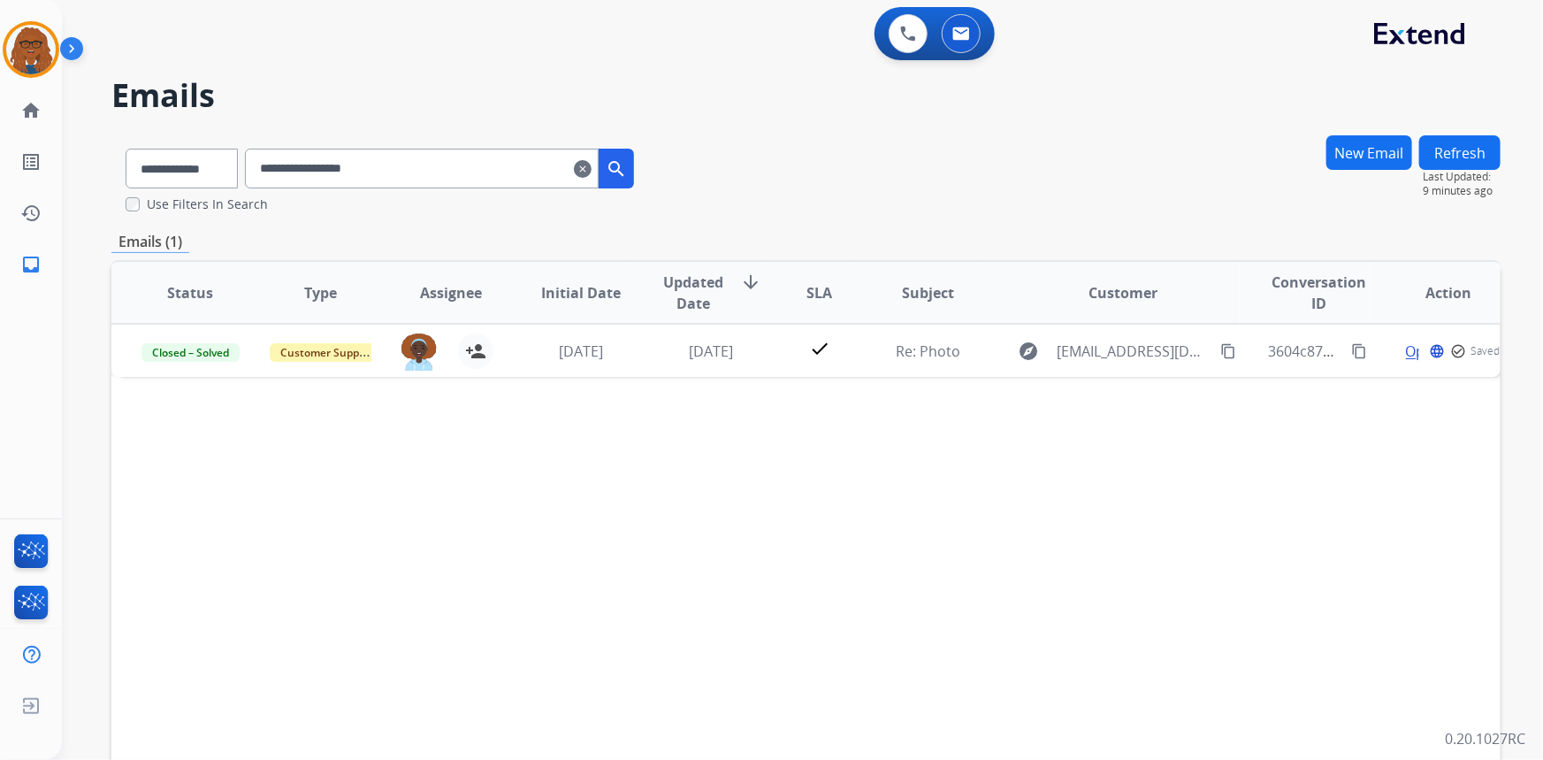
click at [627, 172] on mat-icon "search" at bounding box center [616, 168] width 21 height 21
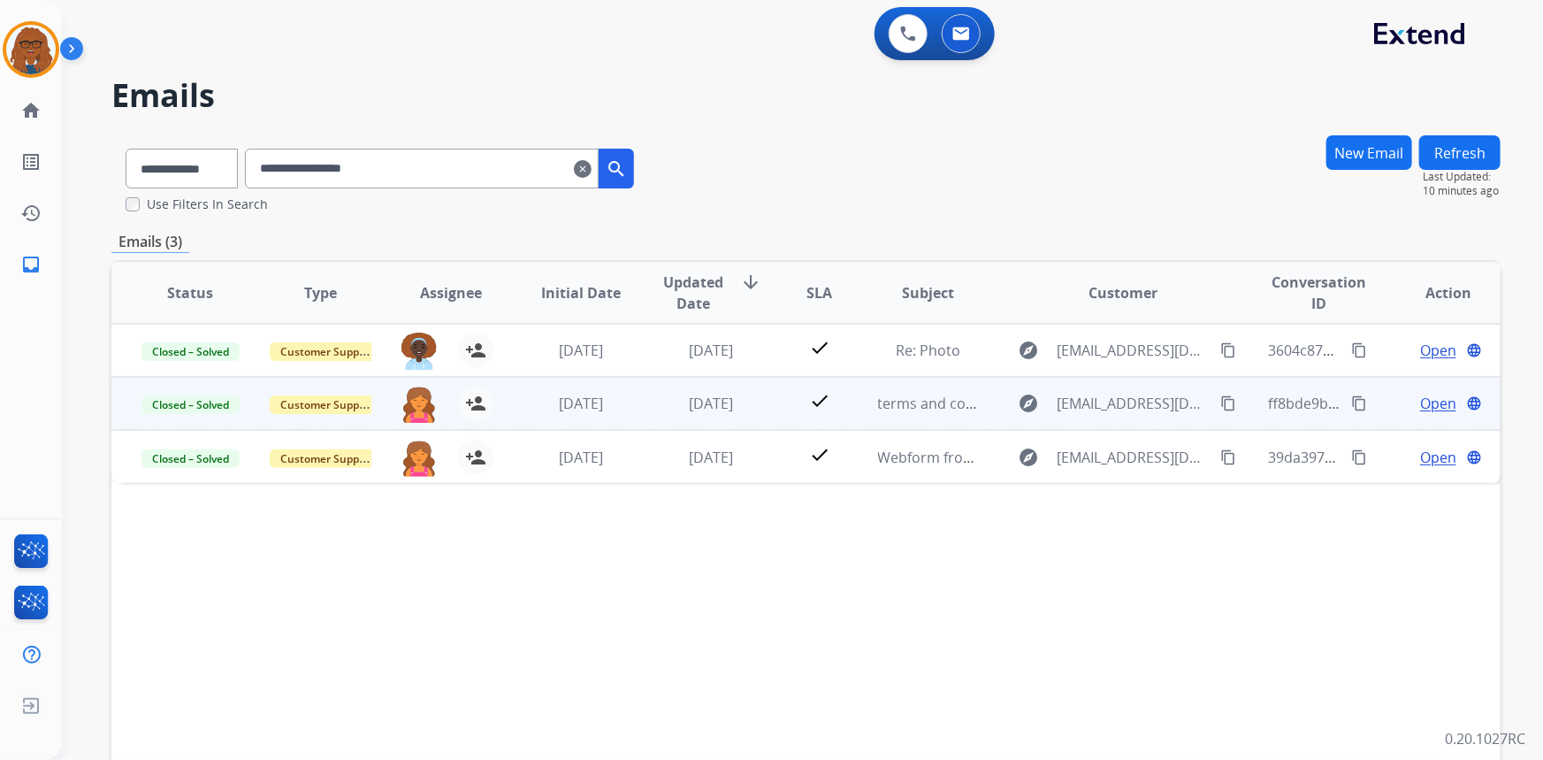
click at [1428, 404] on span "Open" at bounding box center [1438, 403] width 36 height 21
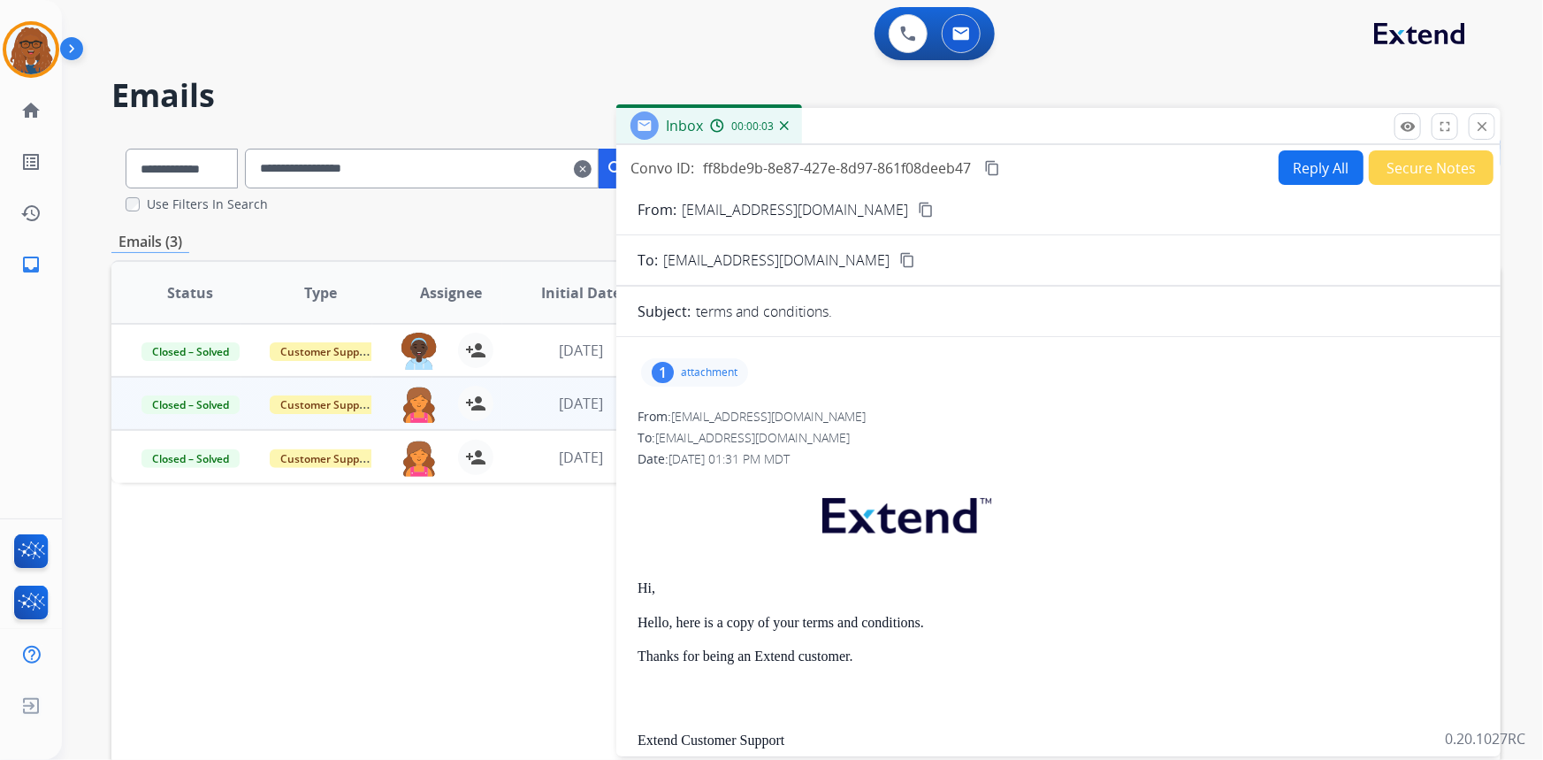
click at [719, 368] on p "attachment" at bounding box center [709, 372] width 57 height 14
click at [744, 366] on div "1 attachment EXT_FURUS_02_12_2022_Rev_3_24_AJMWP_en (1).pdf download" at bounding box center [694, 372] width 107 height 28
click at [698, 370] on p "attachment" at bounding box center [709, 372] width 57 height 14
drag, startPoint x: 1477, startPoint y: 124, endPoint x: 1462, endPoint y: 141, distance: 23.1
click at [1477, 125] on mat-icon "close" at bounding box center [1482, 126] width 16 height 16
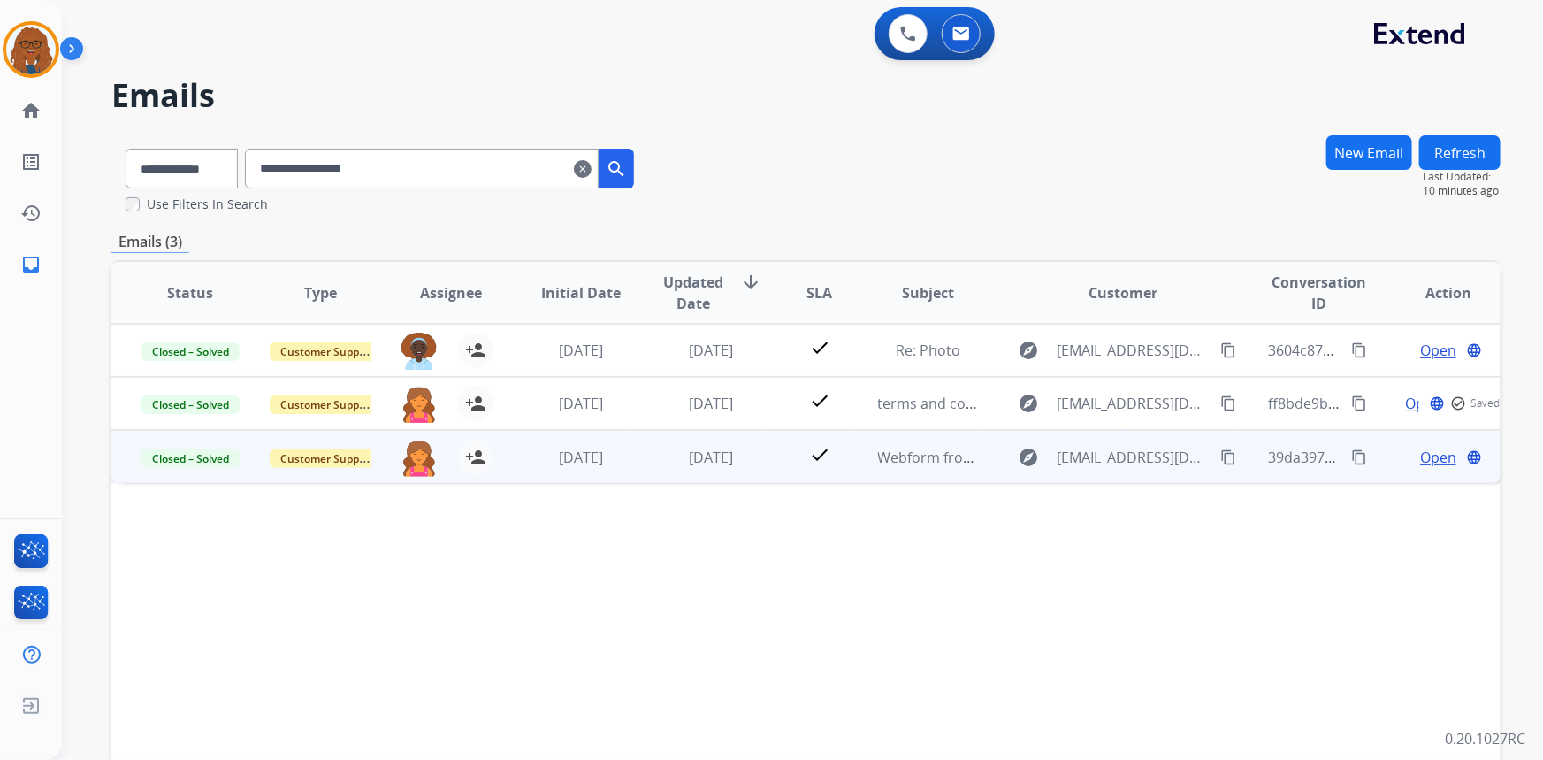
click at [1439, 456] on span "Open" at bounding box center [1438, 457] width 36 height 21
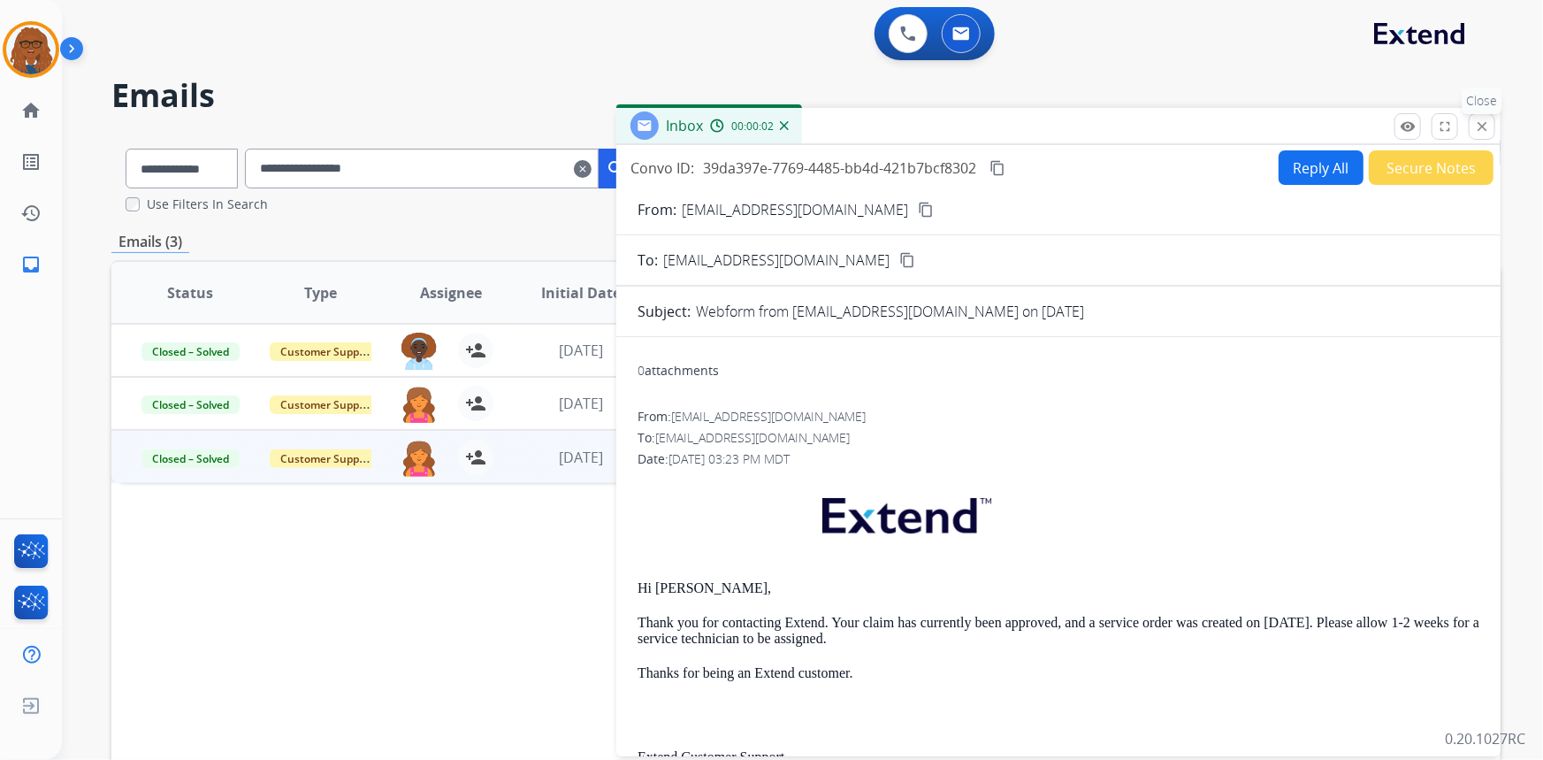
click at [1479, 123] on mat-icon "close" at bounding box center [1482, 126] width 16 height 16
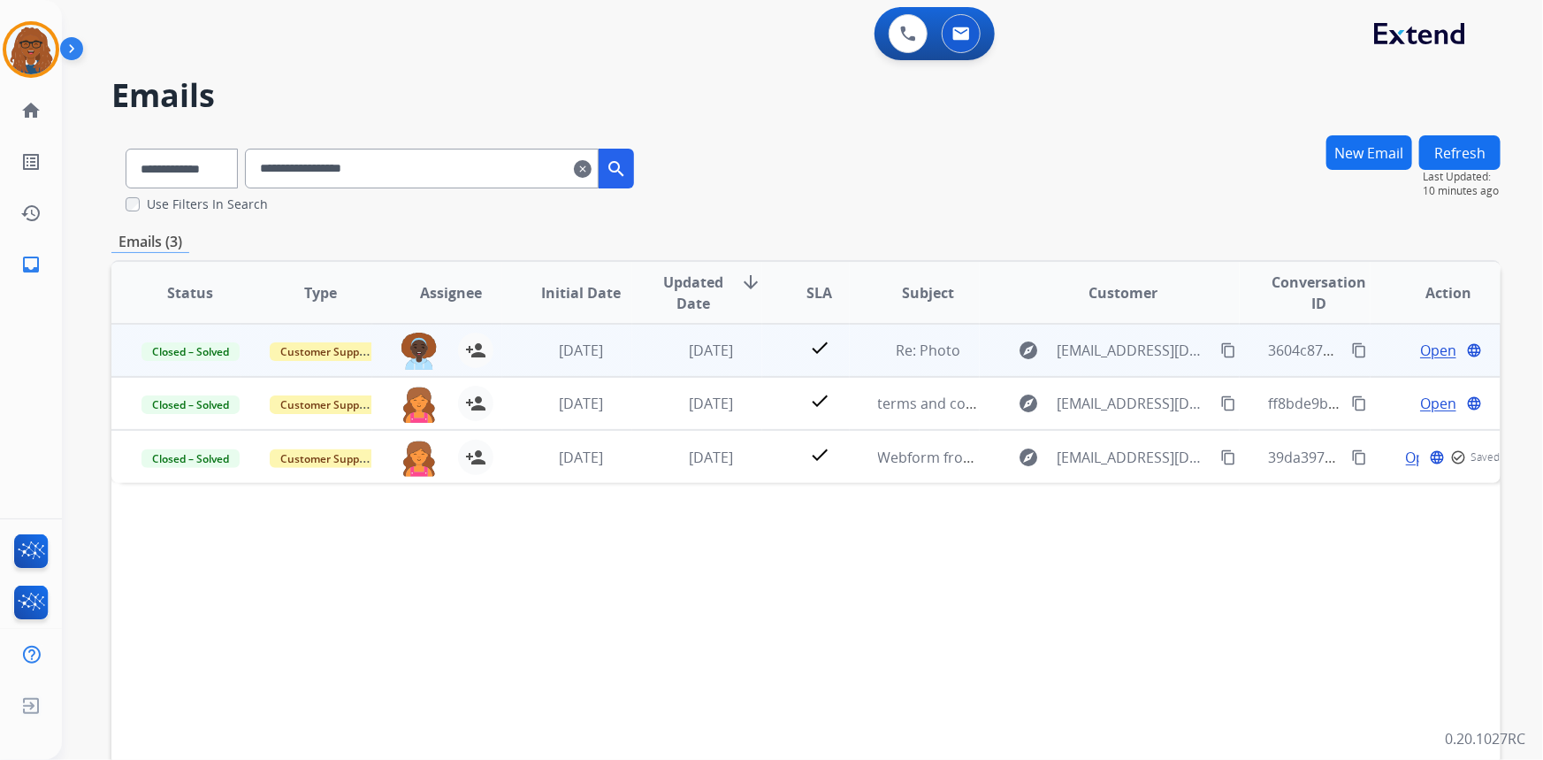
click at [1422, 340] on span "Open" at bounding box center [1438, 350] width 36 height 21
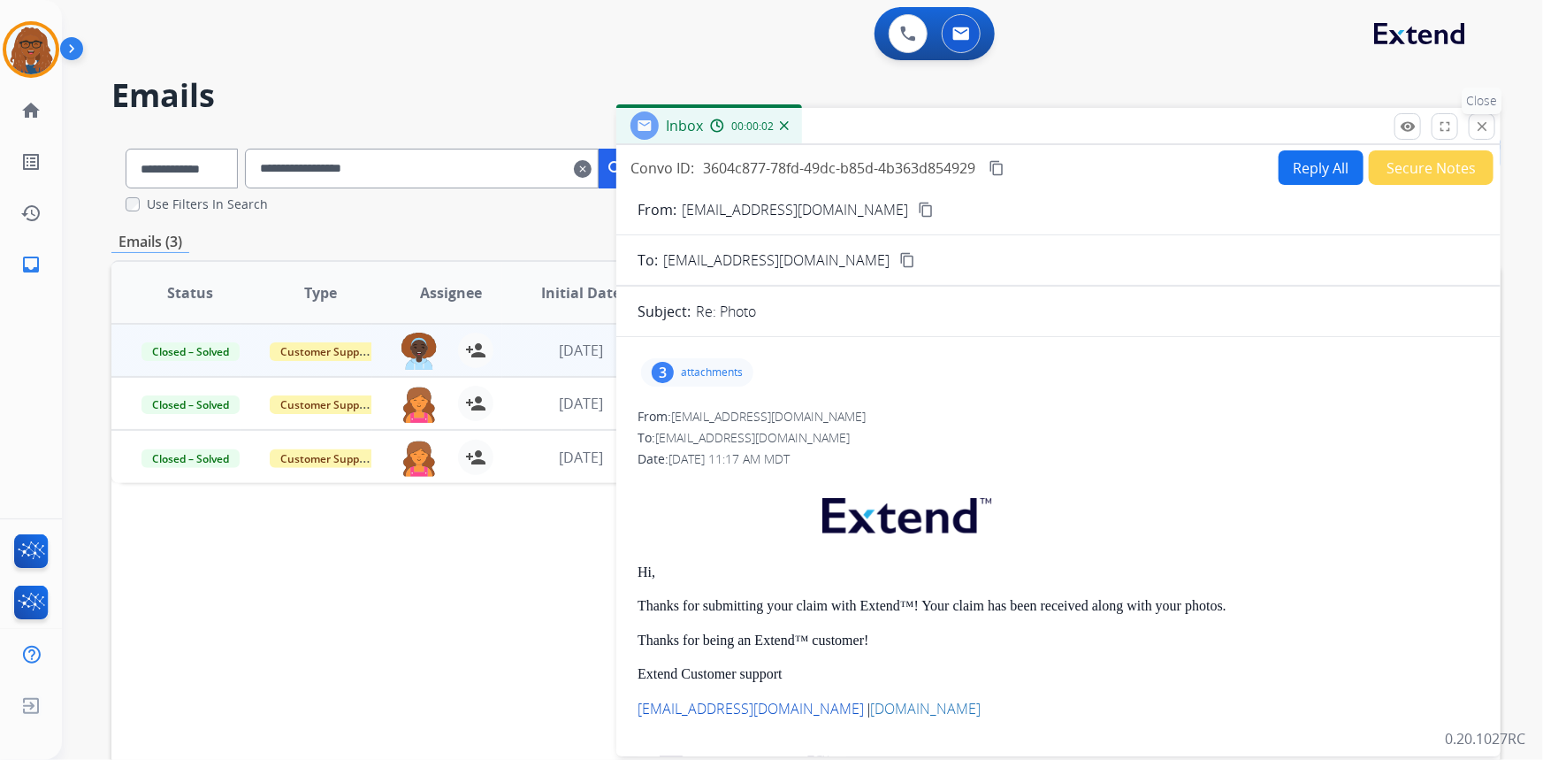
click at [1484, 132] on mat-icon "close" at bounding box center [1482, 126] width 16 height 16
